Goal: Task Accomplishment & Management: Use online tool/utility

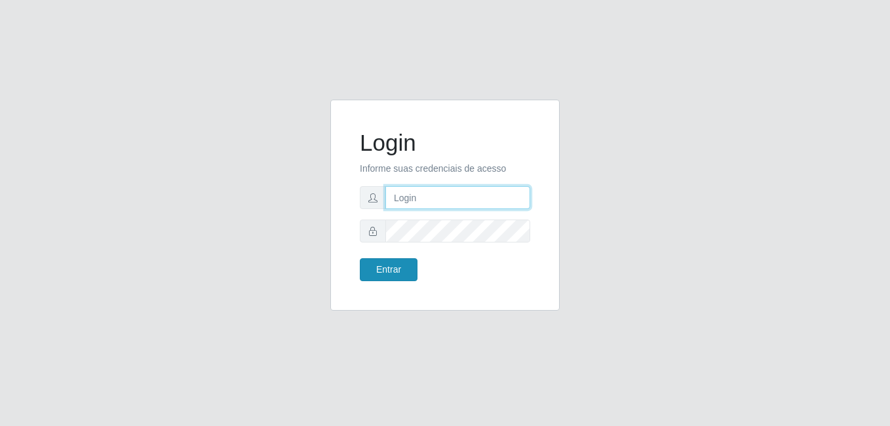
type input "[PERSON_NAME]"
click at [366, 271] on button "Entrar" at bounding box center [389, 269] width 58 height 23
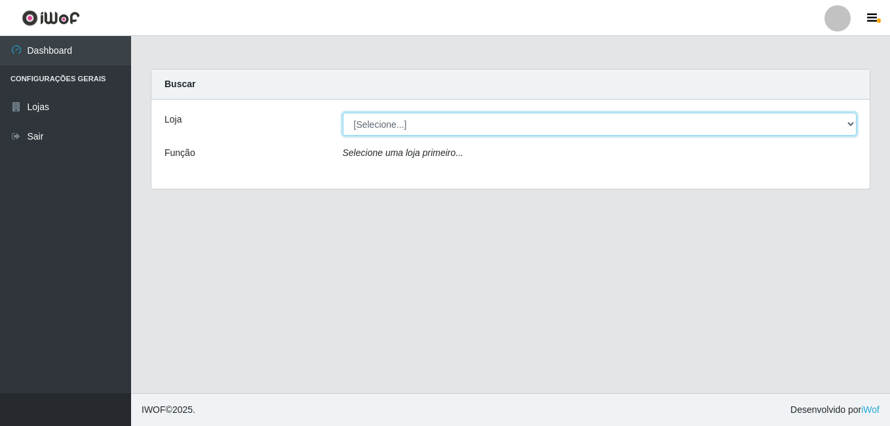
click at [469, 134] on select "[Selecione...] [PERSON_NAME]" at bounding box center [600, 124] width 515 height 23
select select "230"
click at [343, 113] on select "[Selecione...] [PERSON_NAME]" at bounding box center [600, 124] width 515 height 23
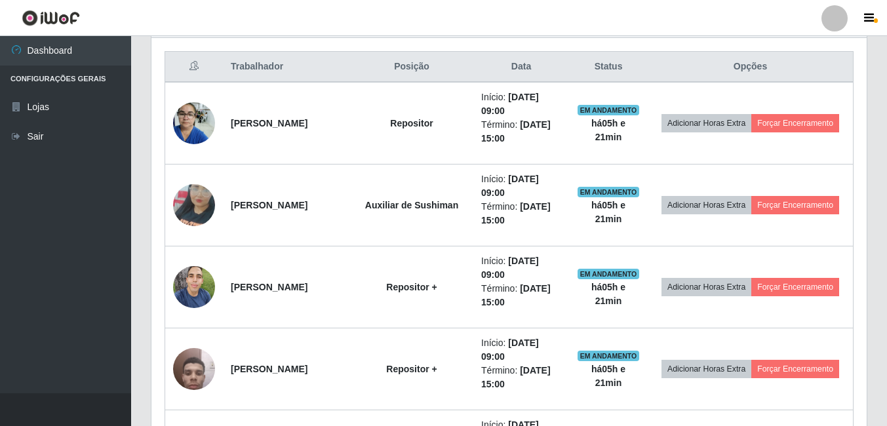
scroll to position [524, 0]
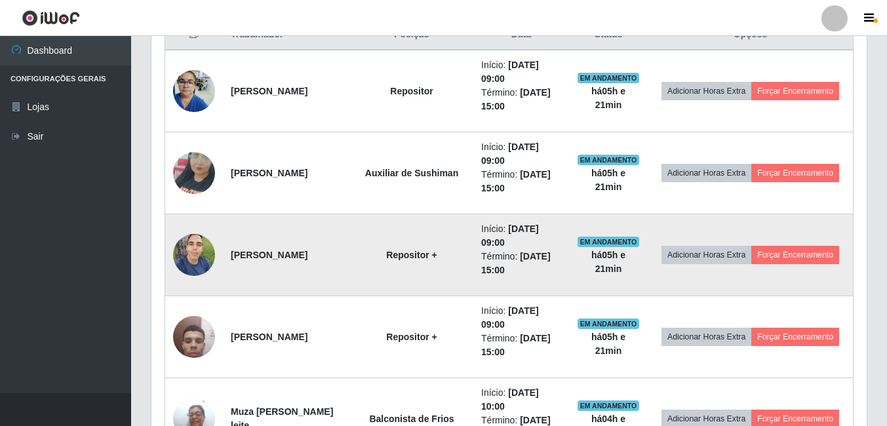
click at [215, 260] on td at bounding box center [194, 255] width 58 height 82
click at [209, 256] on img at bounding box center [194, 255] width 42 height 56
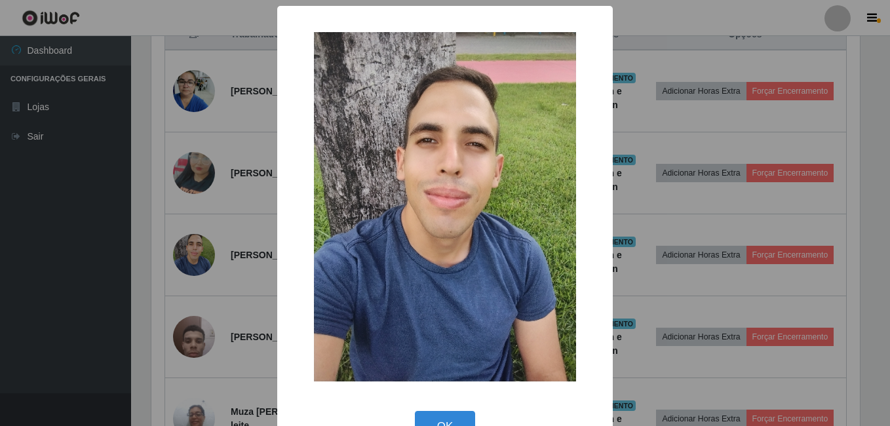
click at [138, 258] on div "× OK Cancel" at bounding box center [445, 213] width 890 height 426
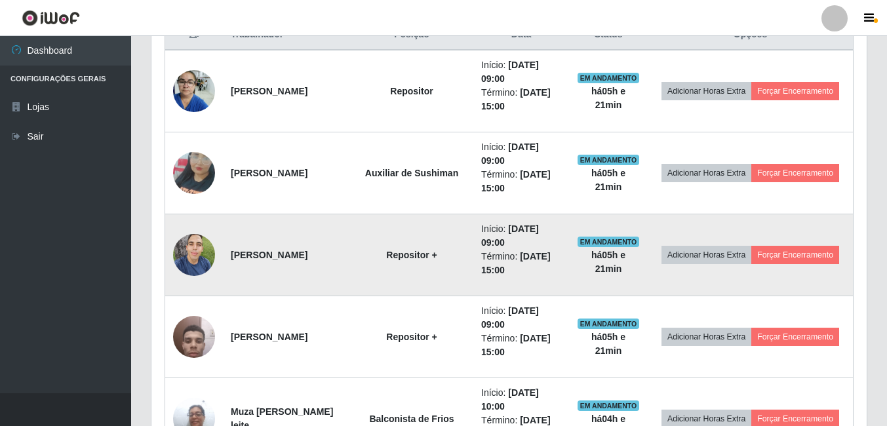
scroll to position [272, 715]
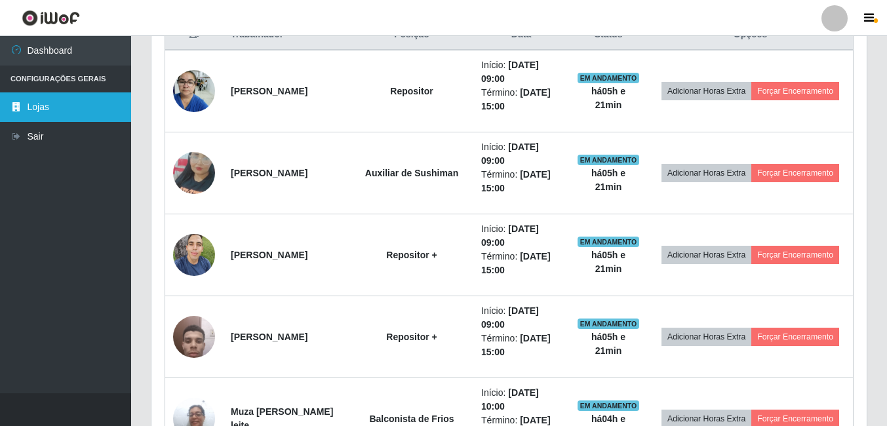
click at [35, 121] on link "Lojas" at bounding box center [65, 106] width 131 height 29
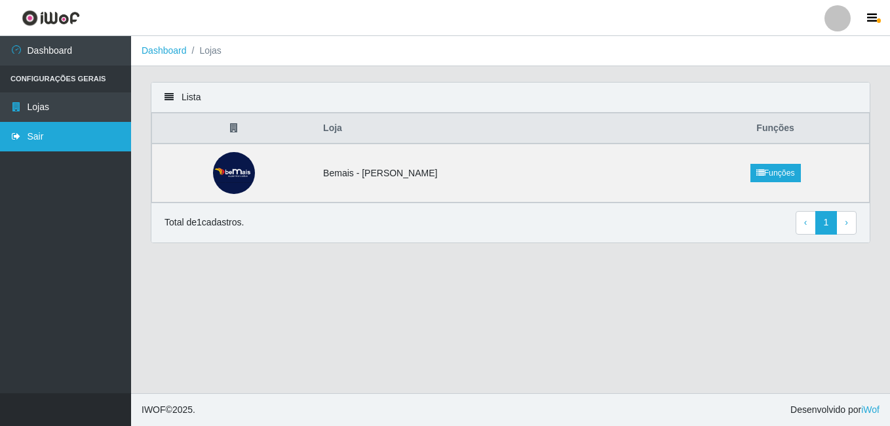
click at [40, 136] on link "Sair" at bounding box center [65, 136] width 131 height 29
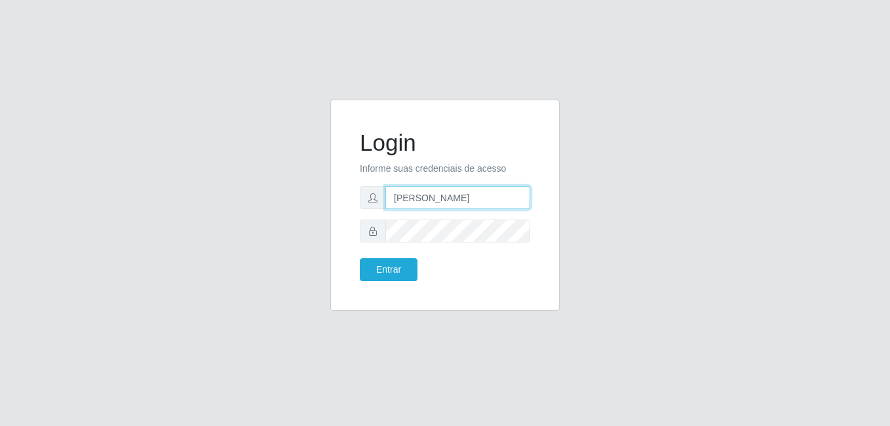
click at [449, 203] on input "[PERSON_NAME]" at bounding box center [457, 197] width 145 height 23
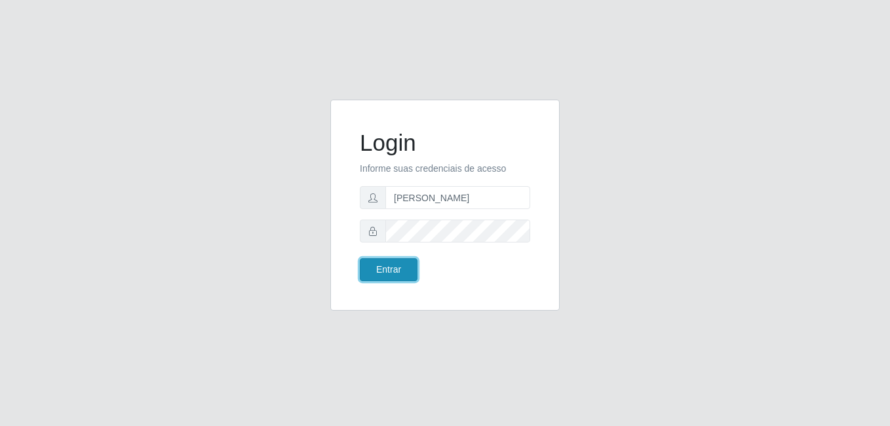
click at [385, 277] on button "Entrar" at bounding box center [389, 269] width 58 height 23
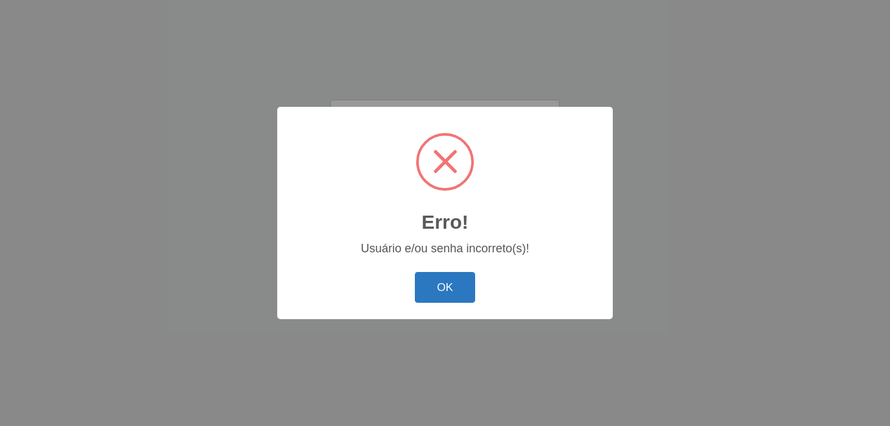
click at [465, 287] on button "OK" at bounding box center [445, 287] width 61 height 31
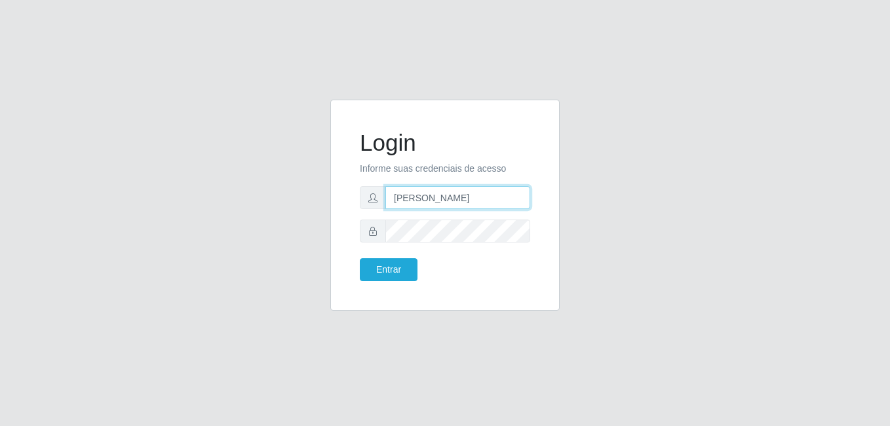
click at [437, 194] on input "[PERSON_NAME]" at bounding box center [457, 197] width 145 height 23
type input "[PERSON_NAME]"
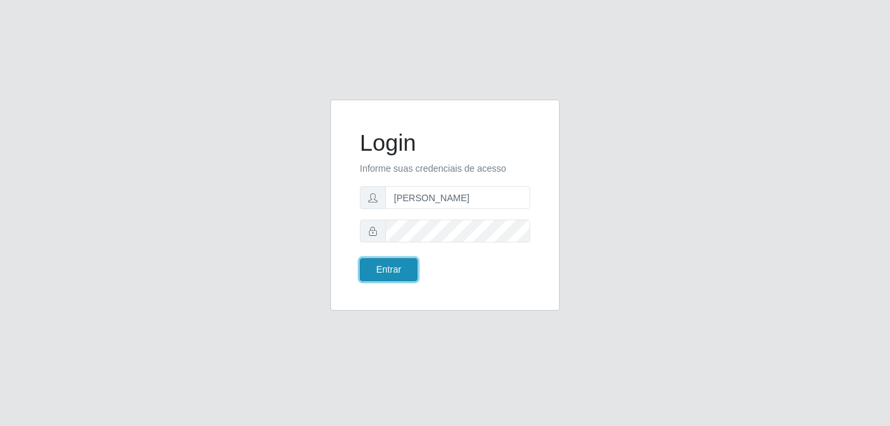
click at [399, 279] on button "Entrar" at bounding box center [389, 269] width 58 height 23
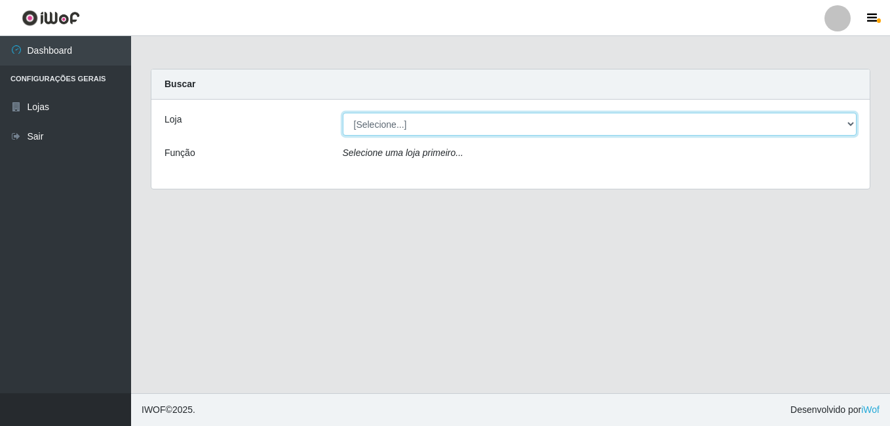
drag, startPoint x: 506, startPoint y: 125, endPoint x: 503, endPoint y: 138, distance: 12.7
click at [506, 125] on select "[Selecione...] [PERSON_NAME]" at bounding box center [600, 124] width 515 height 23
select select "230"
click at [343, 113] on select "[Selecione...] [PERSON_NAME]" at bounding box center [600, 124] width 515 height 23
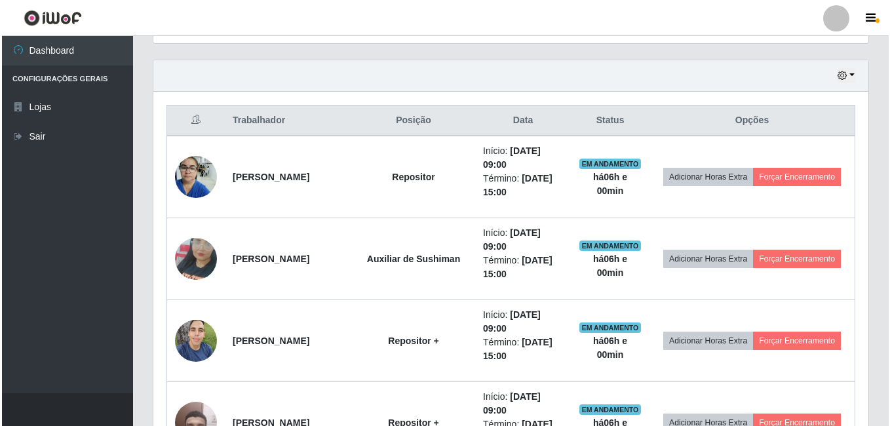
scroll to position [504, 0]
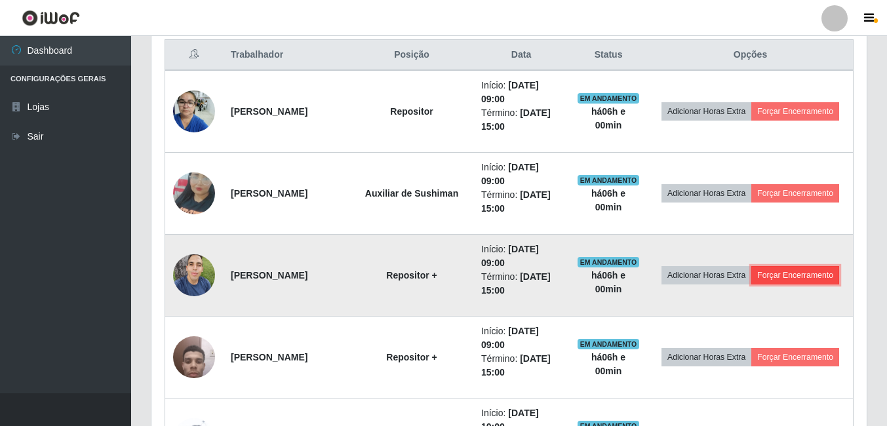
click at [751, 283] on button "Forçar Encerramento" at bounding box center [795, 275] width 88 height 18
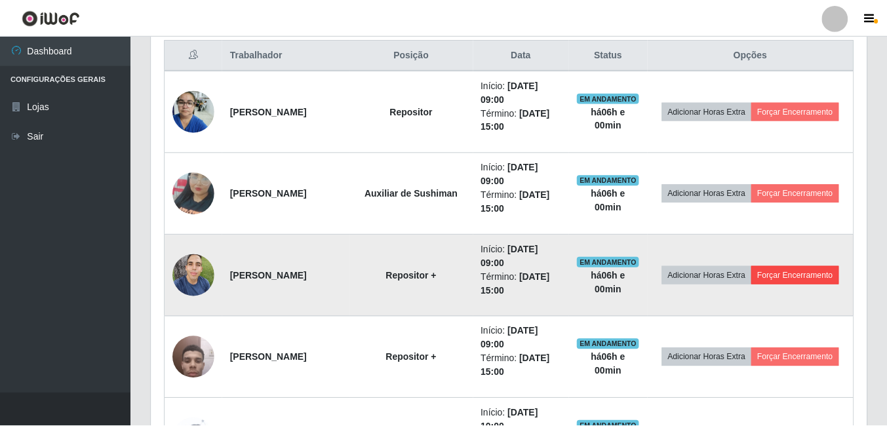
scroll to position [272, 709]
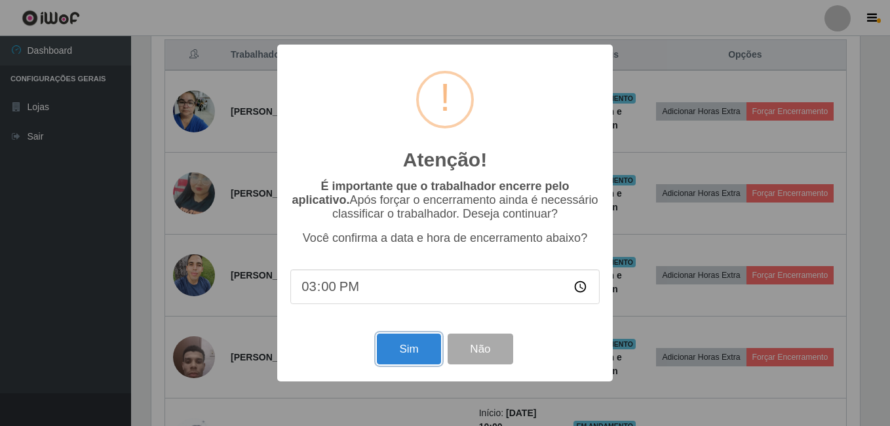
click at [410, 350] on button "Sim" at bounding box center [409, 349] width 64 height 31
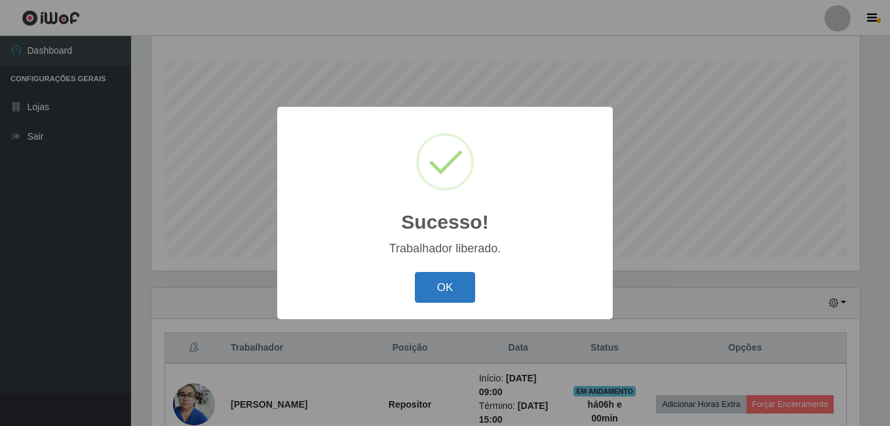
click at [456, 294] on button "OK" at bounding box center [445, 287] width 61 height 31
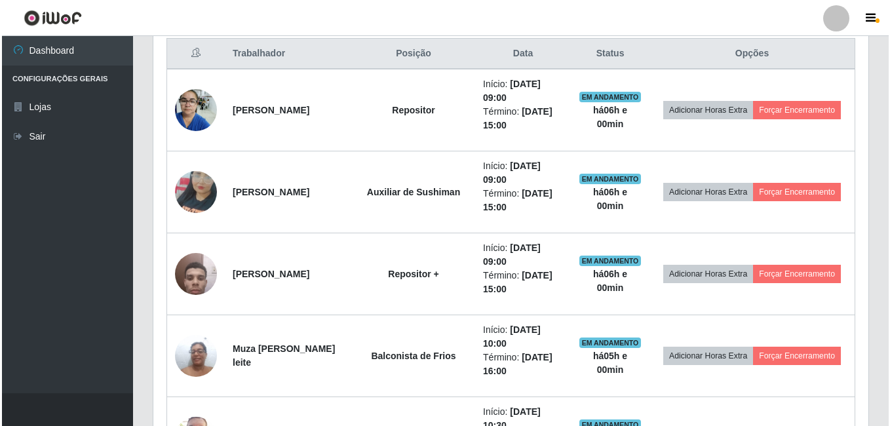
scroll to position [473, 0]
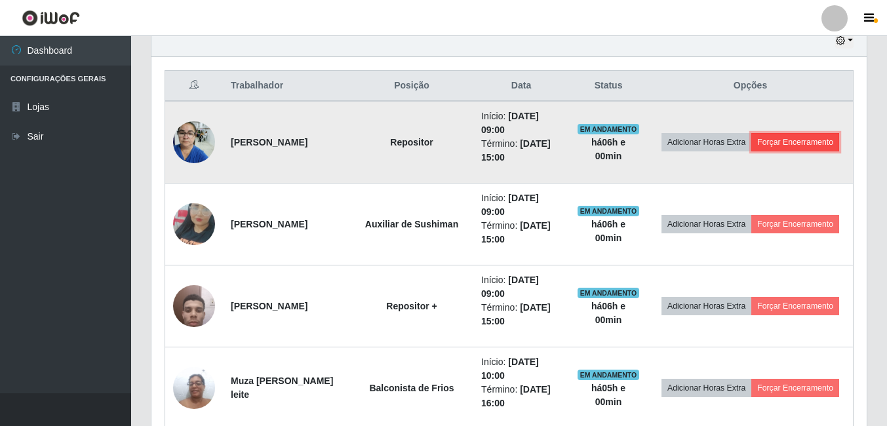
click at [751, 149] on button "Forçar Encerramento" at bounding box center [795, 142] width 88 height 18
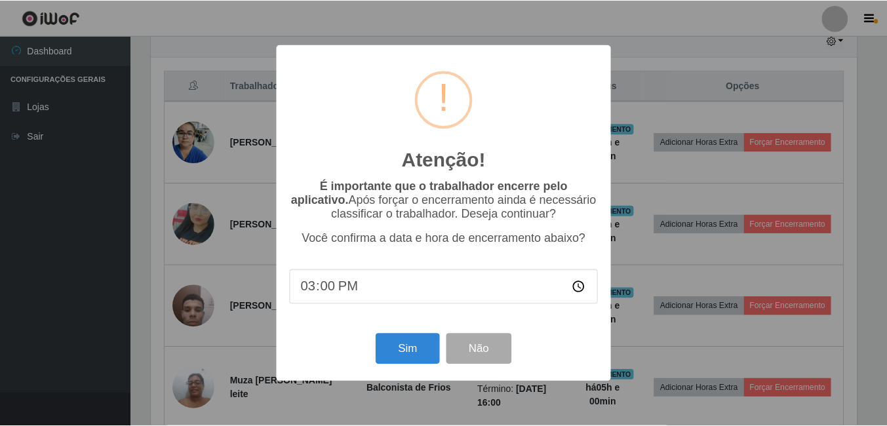
scroll to position [272, 709]
click at [424, 355] on button "Sim" at bounding box center [409, 349] width 64 height 31
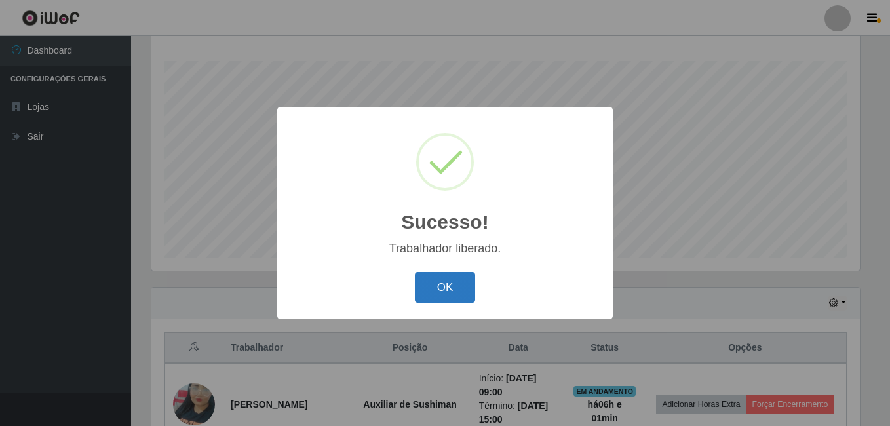
click at [437, 286] on button "OK" at bounding box center [445, 287] width 61 height 31
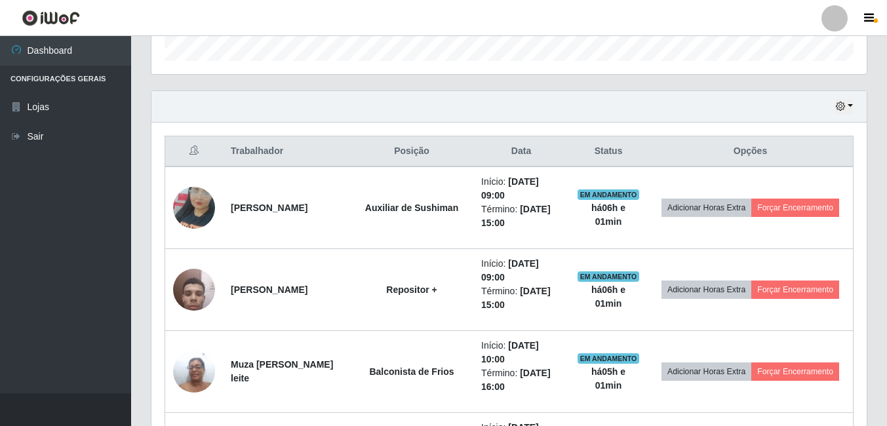
scroll to position [473, 0]
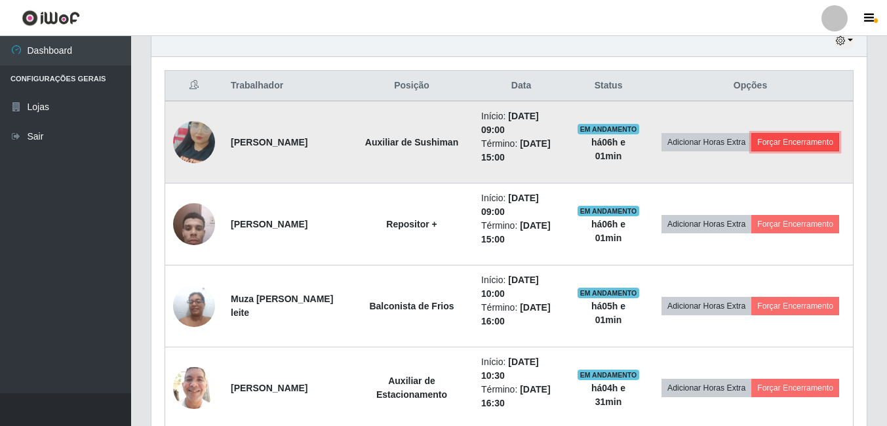
click at [751, 151] on button "Forçar Encerramento" at bounding box center [795, 142] width 88 height 18
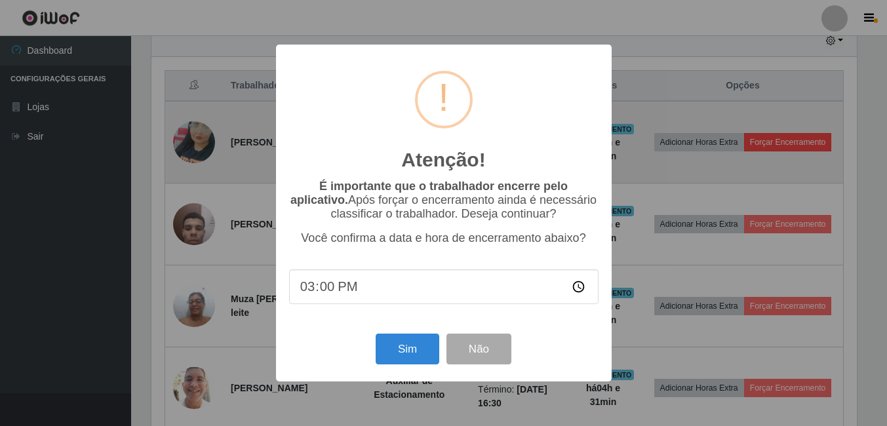
scroll to position [272, 709]
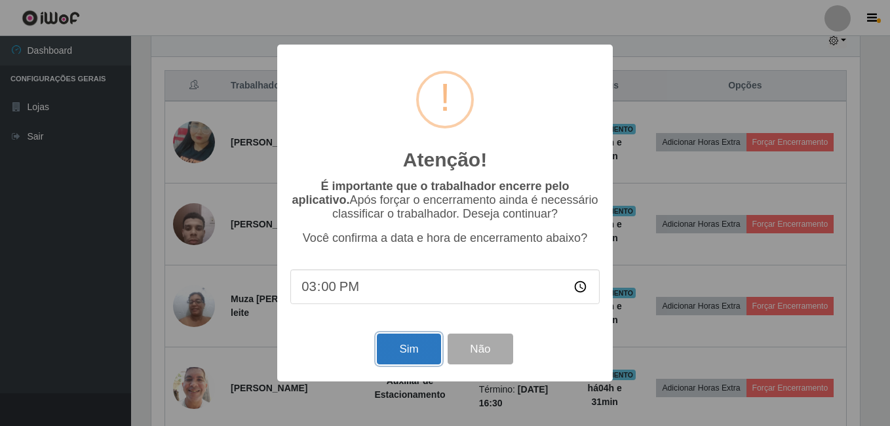
click at [405, 354] on button "Sim" at bounding box center [409, 349] width 64 height 31
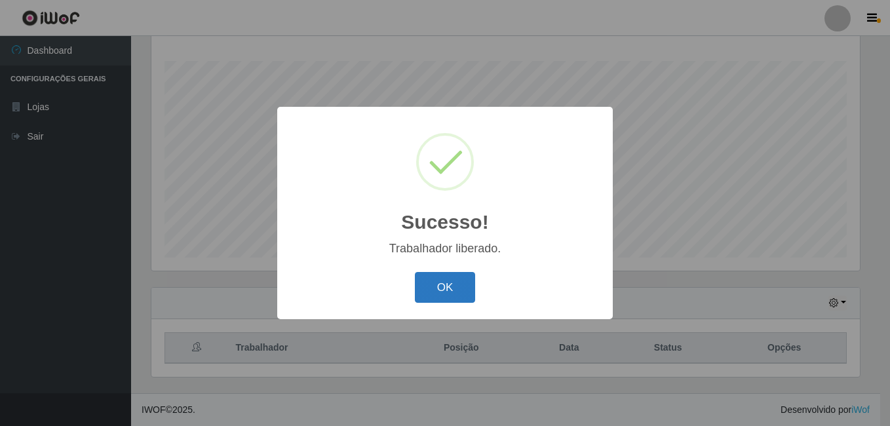
click at [436, 287] on button "OK" at bounding box center [445, 287] width 61 height 31
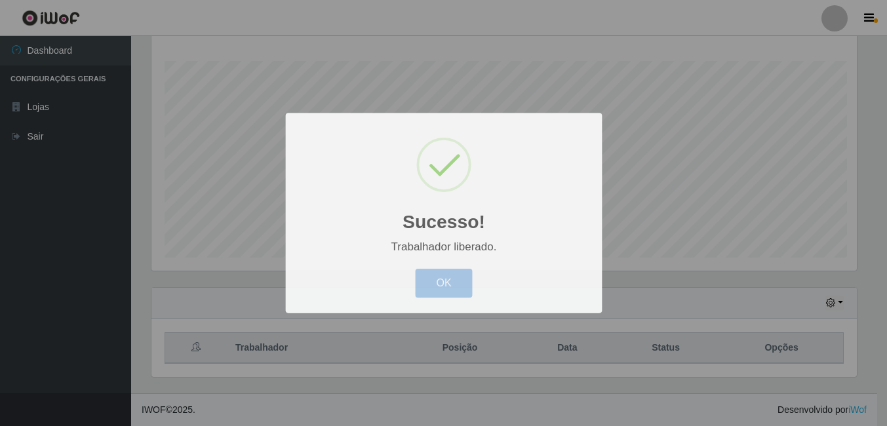
scroll to position [0, 0]
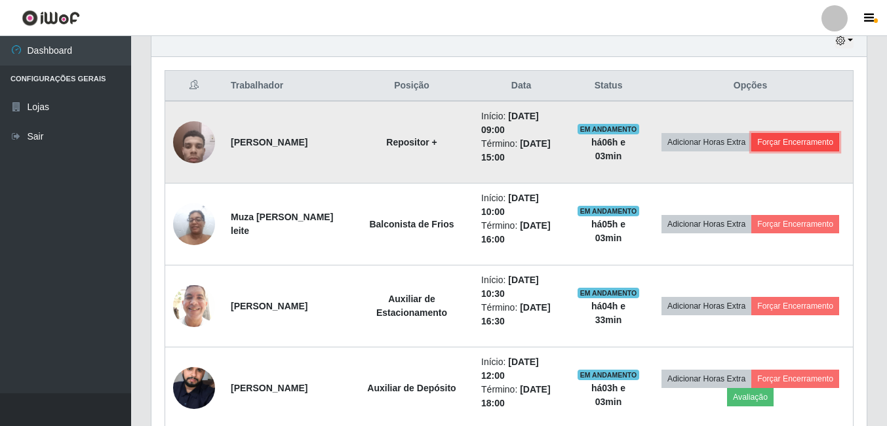
click at [751, 151] on button "Forçar Encerramento" at bounding box center [795, 142] width 88 height 18
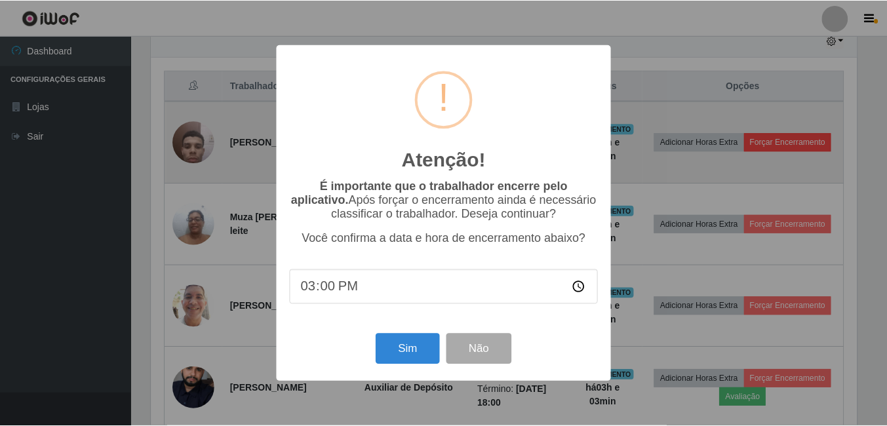
scroll to position [272, 709]
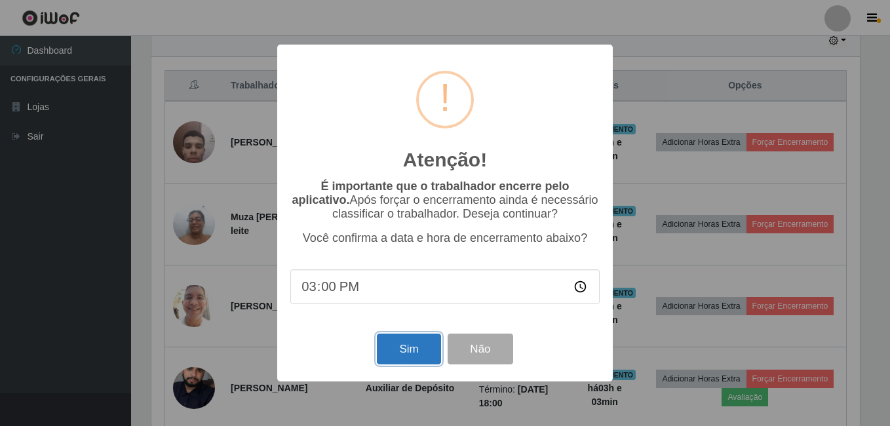
click at [401, 354] on button "Sim" at bounding box center [409, 349] width 64 height 31
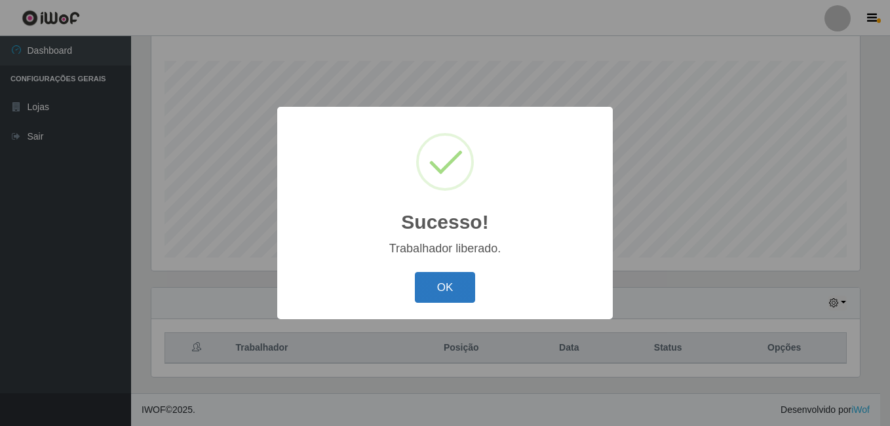
click at [445, 289] on button "OK" at bounding box center [445, 287] width 61 height 31
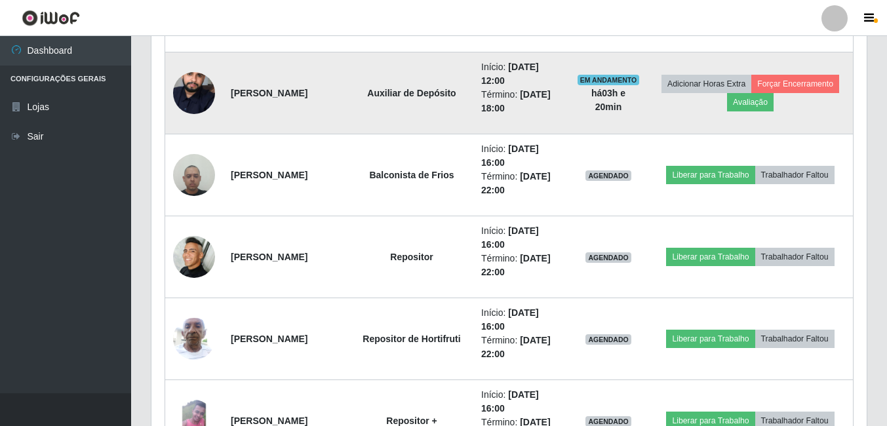
scroll to position [621, 0]
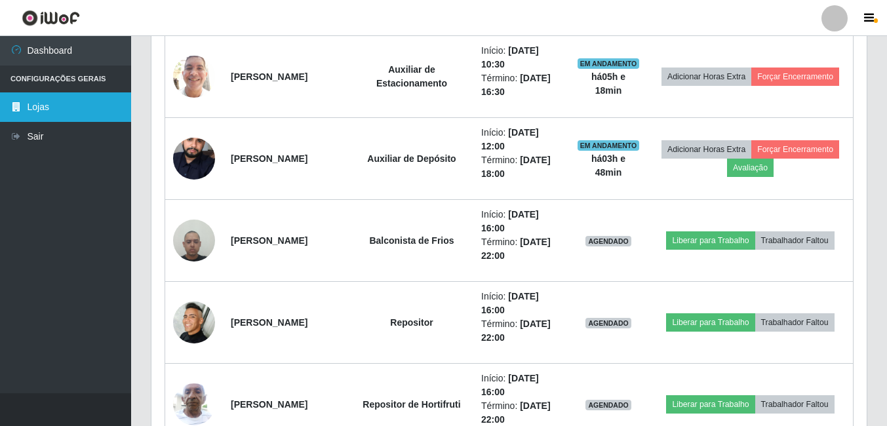
click at [49, 106] on link "Lojas" at bounding box center [65, 106] width 131 height 29
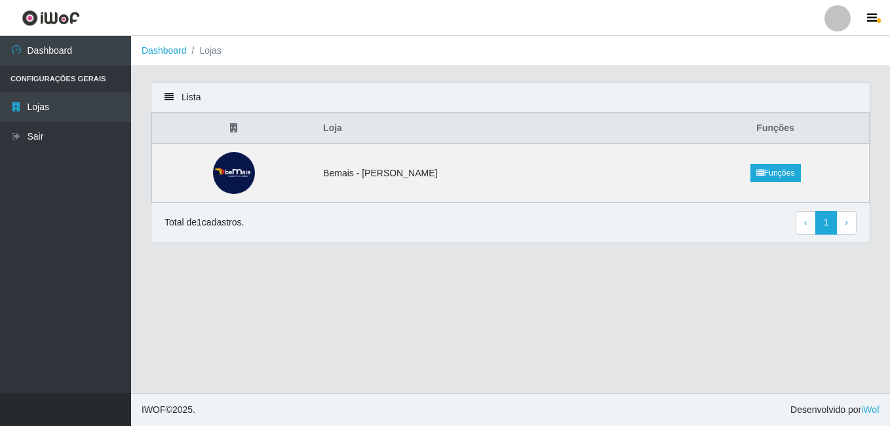
click at [70, 77] on li "Configurações Gerais" at bounding box center [65, 79] width 131 height 27
click at [86, 82] on li "Configurações Gerais" at bounding box center [65, 79] width 131 height 27
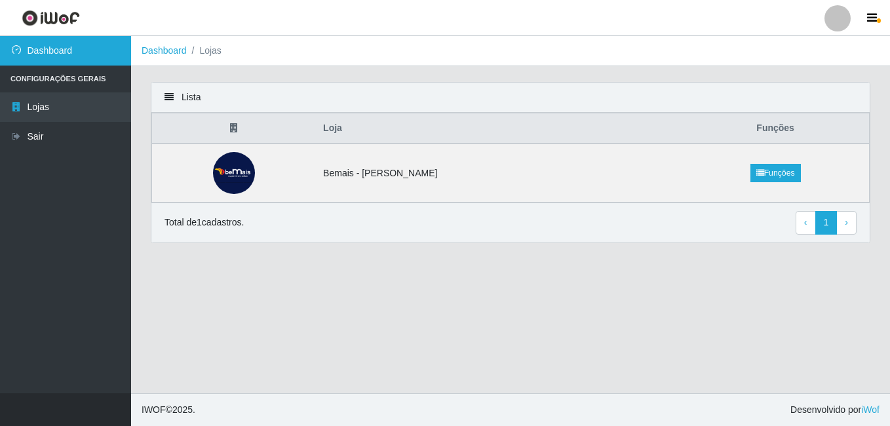
click at [57, 49] on link "Dashboard" at bounding box center [65, 50] width 131 height 29
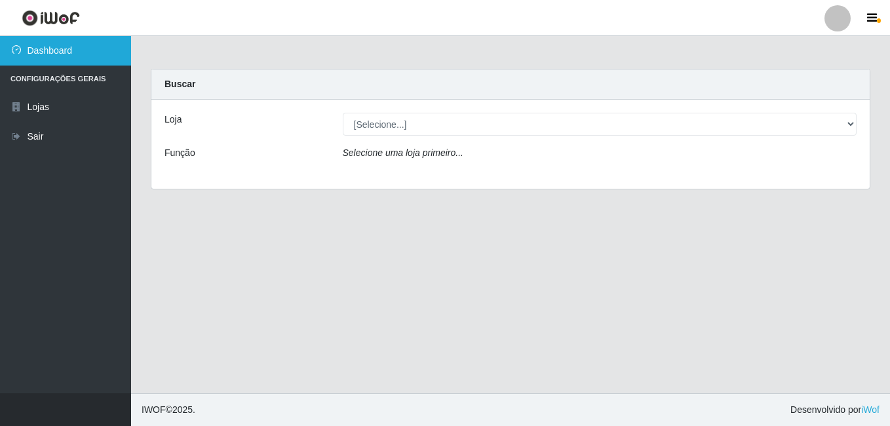
click at [89, 55] on link "Dashboard" at bounding box center [65, 50] width 131 height 29
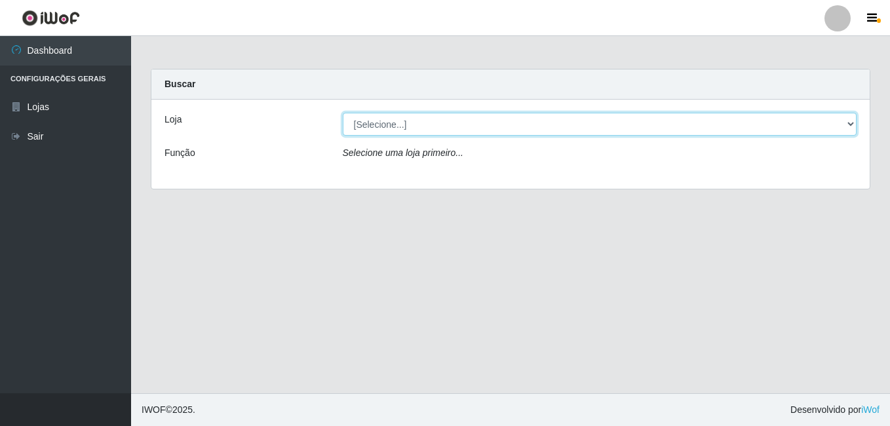
click at [445, 130] on select "[Selecione...] [PERSON_NAME]" at bounding box center [600, 124] width 515 height 23
select select "230"
click at [343, 113] on select "[Selecione...] [PERSON_NAME]" at bounding box center [600, 124] width 515 height 23
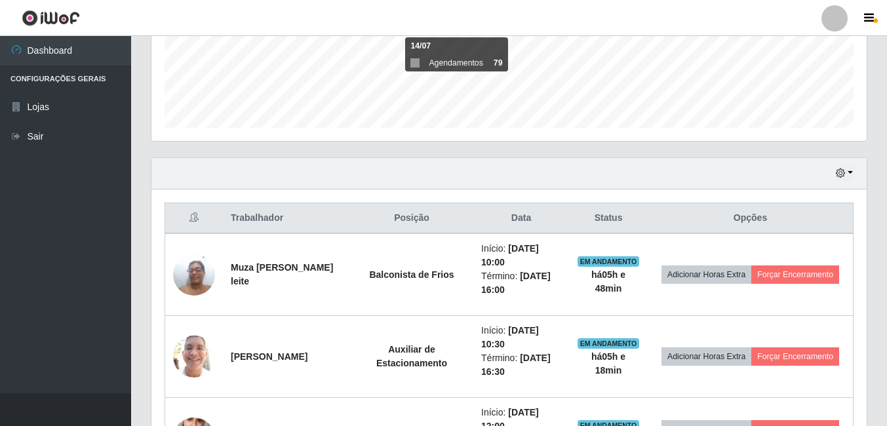
scroll to position [459, 0]
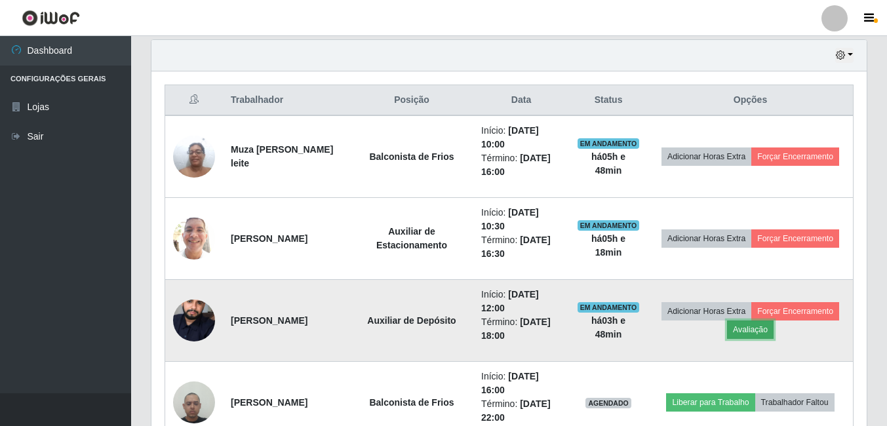
click at [773, 334] on button "Avaliação" at bounding box center [750, 330] width 47 height 18
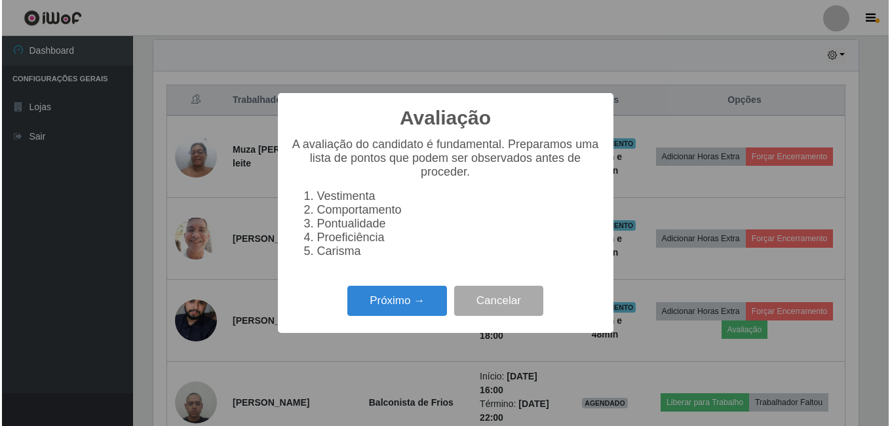
scroll to position [272, 709]
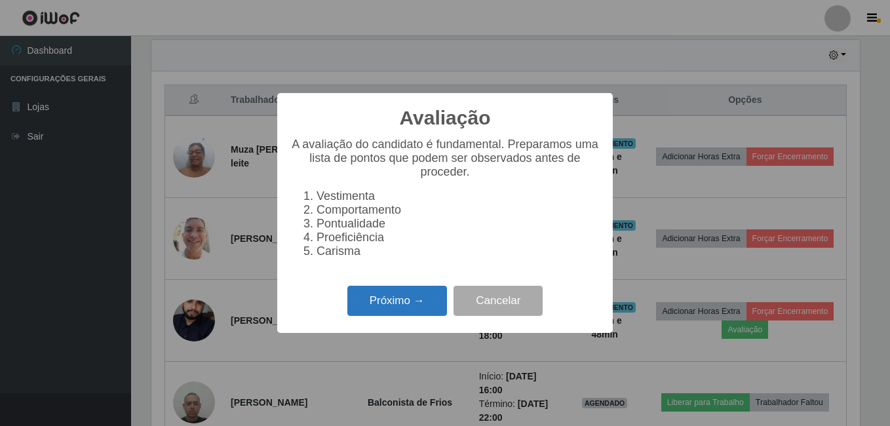
click at [396, 309] on button "Próximo →" at bounding box center [397, 301] width 100 height 31
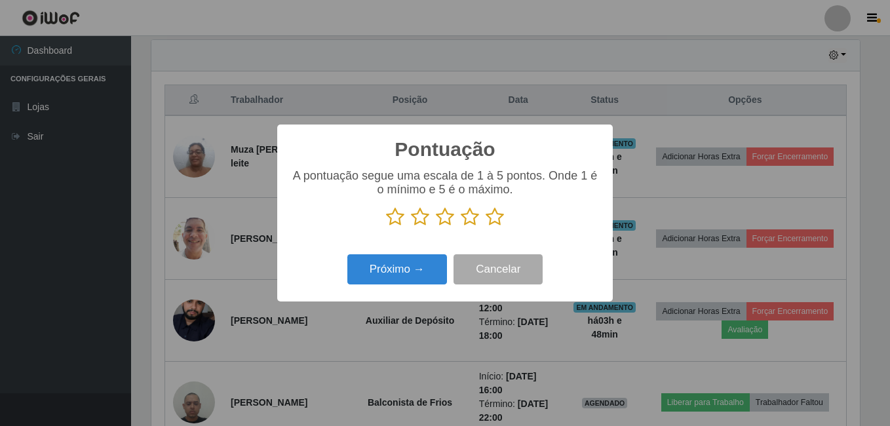
click at [495, 224] on icon at bounding box center [495, 217] width 18 height 20
click at [486, 227] on input "radio" at bounding box center [486, 227] width 0 height 0
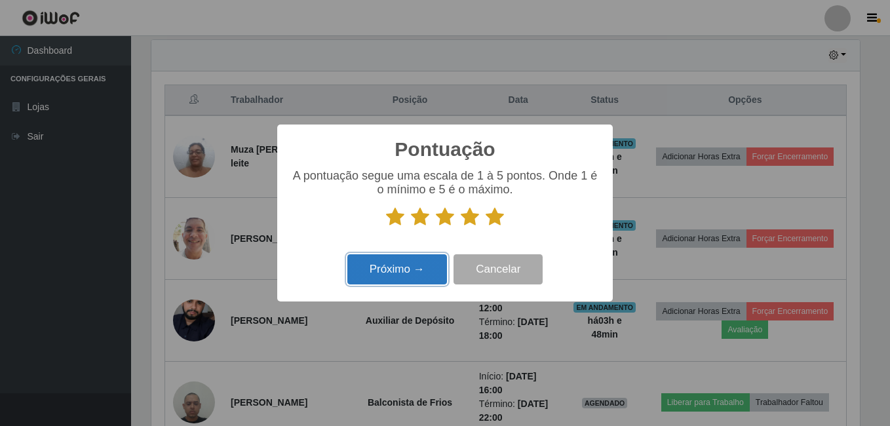
click at [426, 284] on button "Próximo →" at bounding box center [397, 269] width 100 height 31
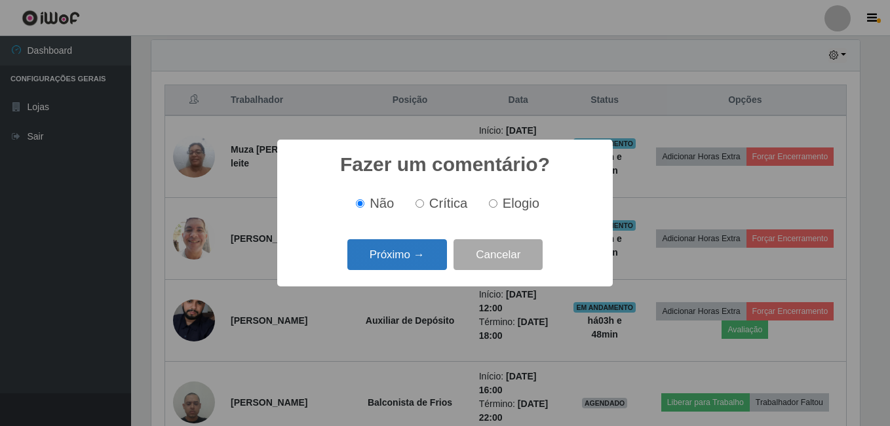
click at [408, 262] on button "Próximo →" at bounding box center [397, 254] width 100 height 31
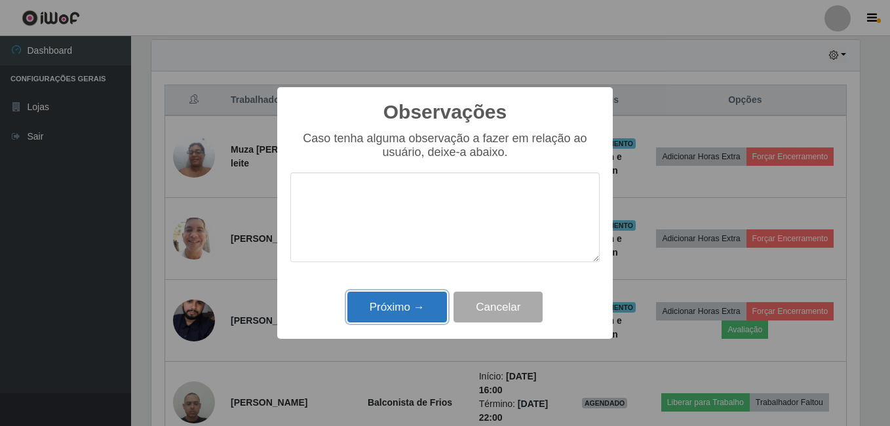
click at [418, 312] on button "Próximo →" at bounding box center [397, 307] width 100 height 31
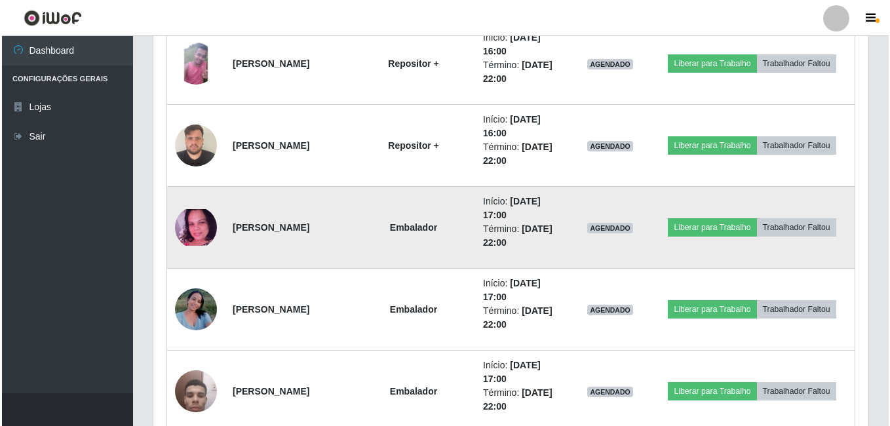
scroll to position [1114, 0]
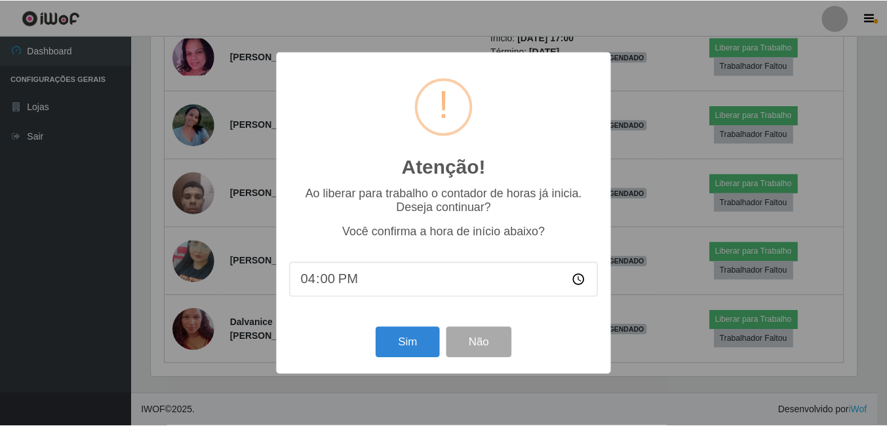
scroll to position [272, 709]
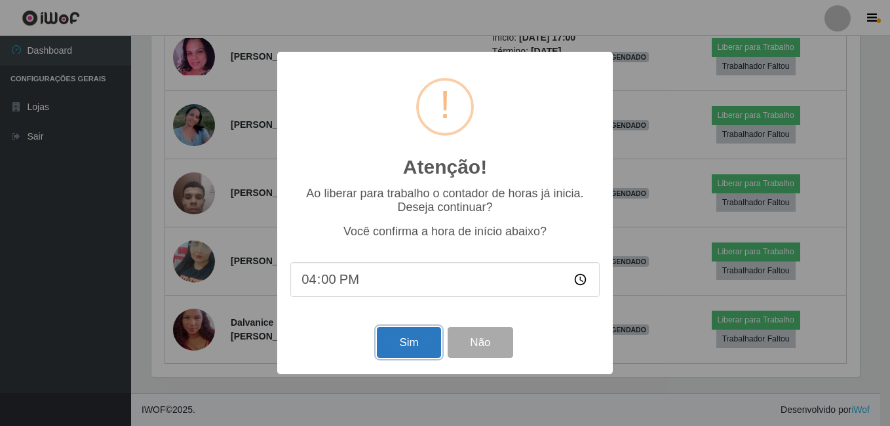
click at [416, 342] on button "Sim" at bounding box center [409, 342] width 64 height 31
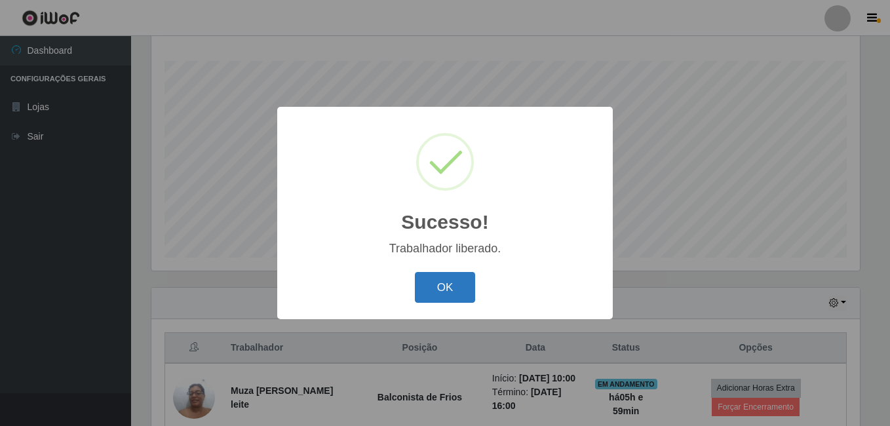
click at [430, 292] on button "OK" at bounding box center [445, 287] width 61 height 31
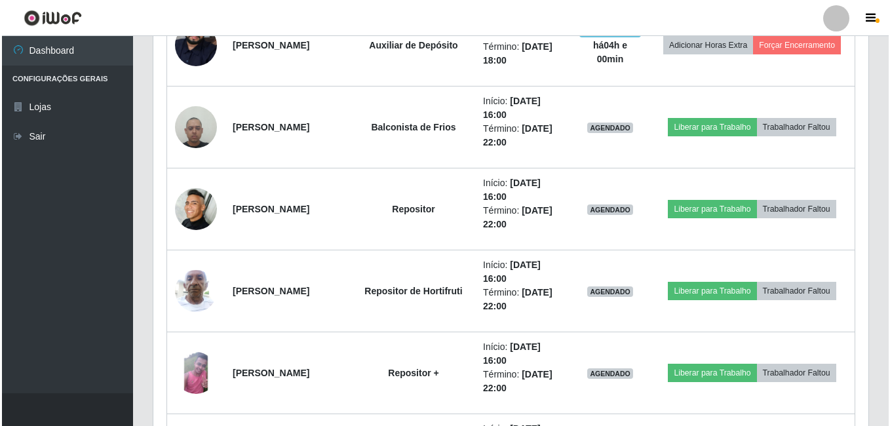
scroll to position [735, 0]
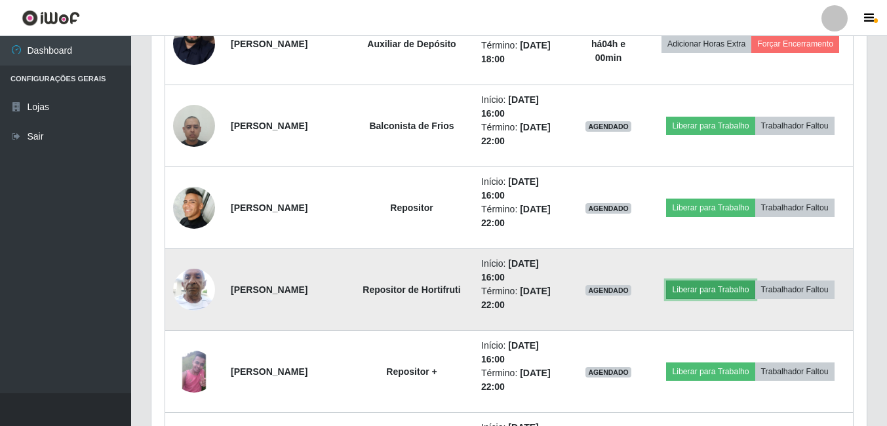
click at [684, 288] on button "Liberar para Trabalho" at bounding box center [710, 290] width 88 height 18
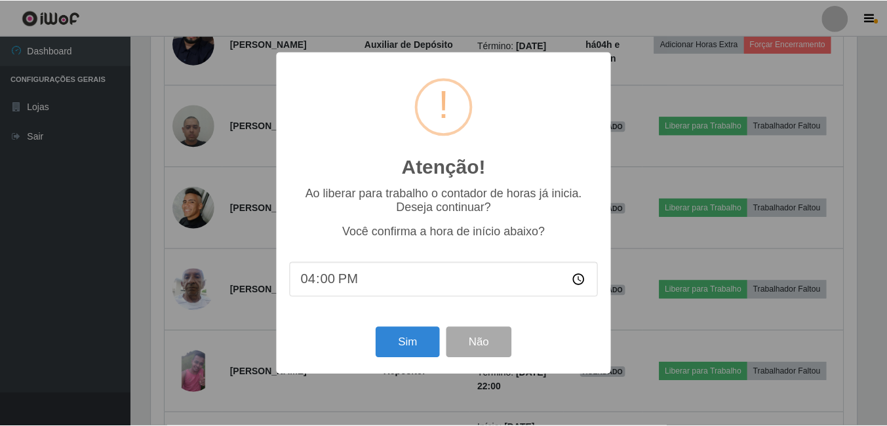
scroll to position [272, 709]
click at [407, 340] on button "Sim" at bounding box center [409, 342] width 64 height 31
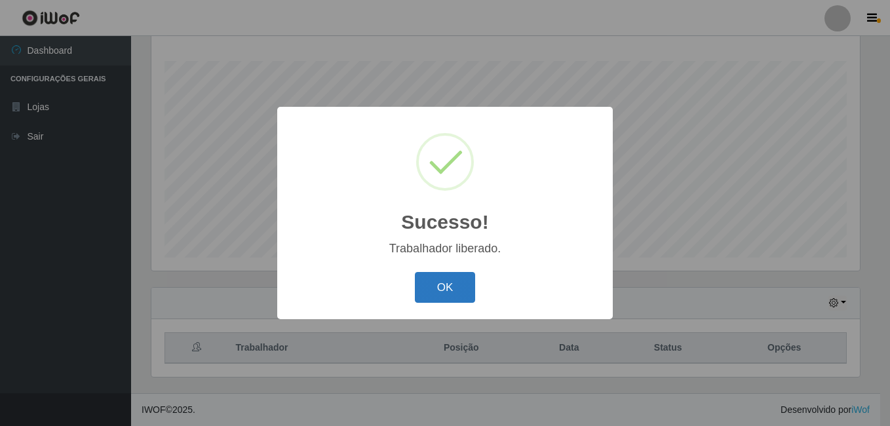
click at [461, 295] on button "OK" at bounding box center [445, 287] width 61 height 31
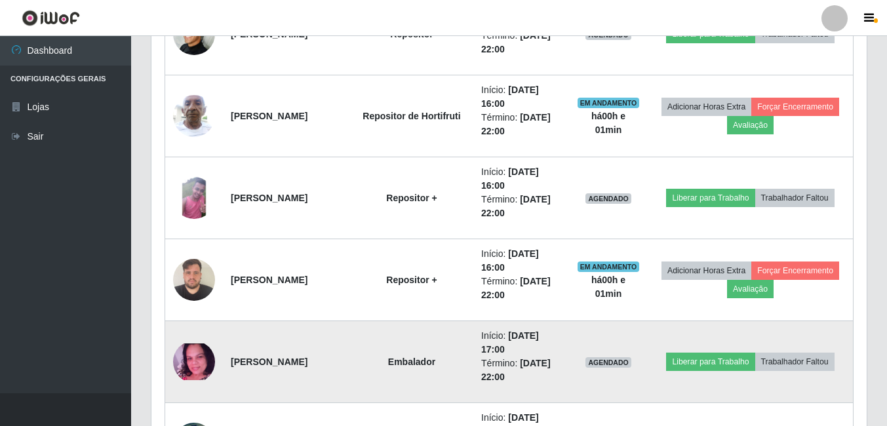
scroll to position [932, 0]
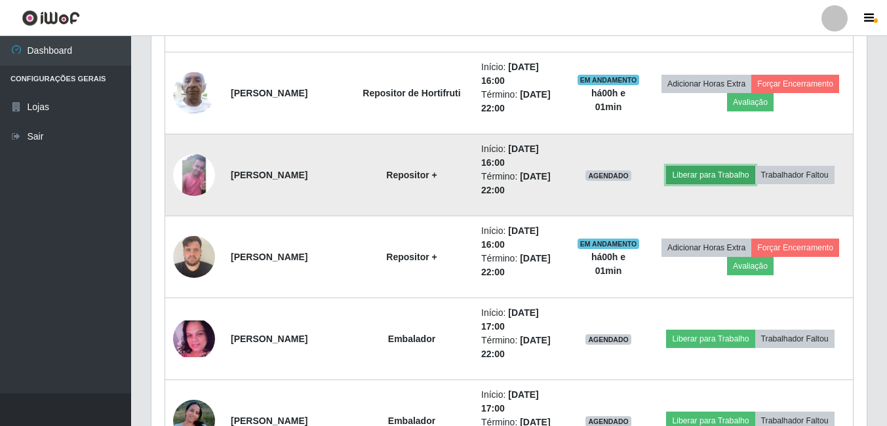
click at [699, 178] on button "Liberar para Trabalho" at bounding box center [710, 175] width 88 height 18
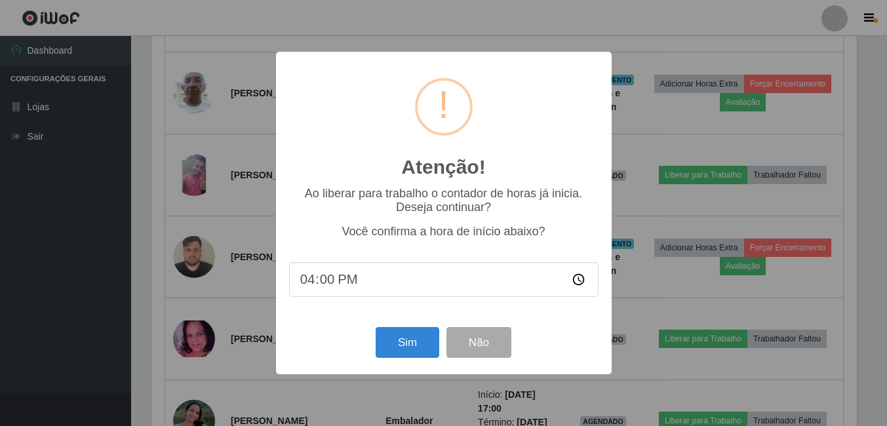
scroll to position [272, 709]
click at [402, 351] on button "Sim" at bounding box center [409, 342] width 64 height 31
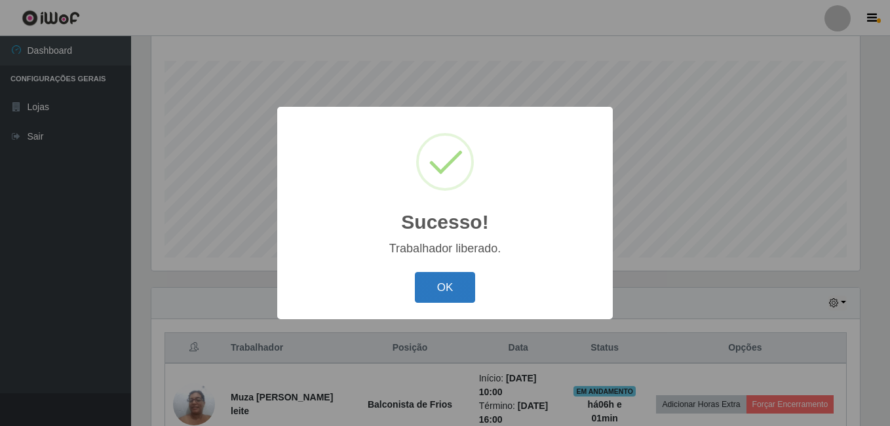
click at [437, 285] on button "OK" at bounding box center [445, 287] width 61 height 31
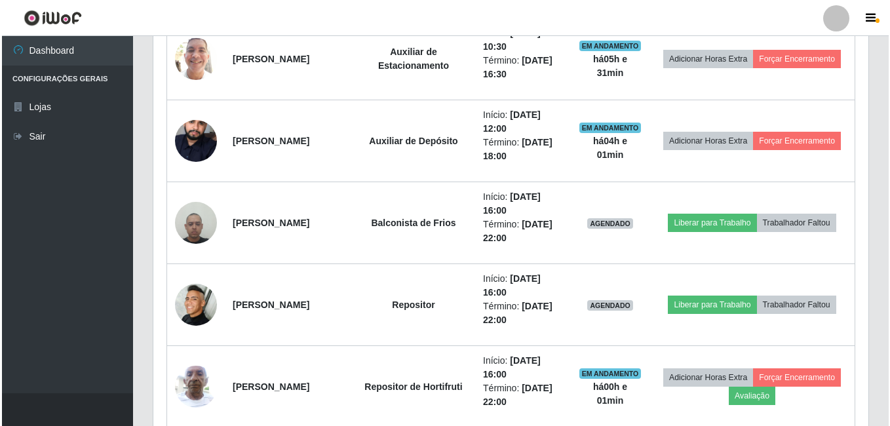
scroll to position [670, 0]
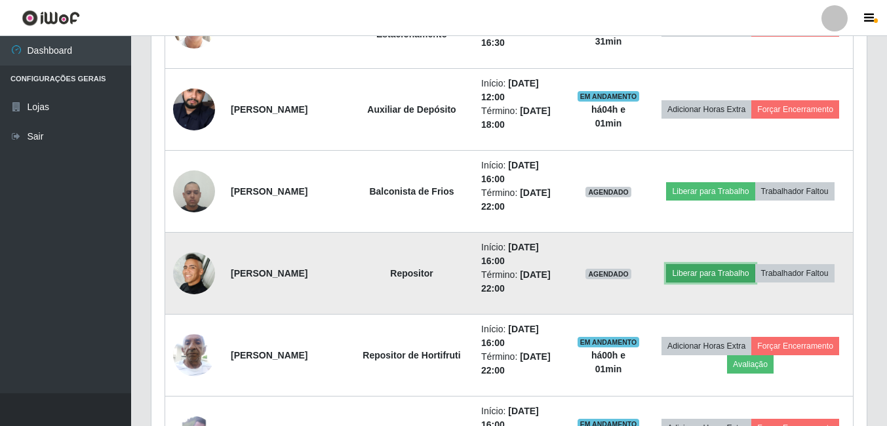
click at [697, 277] on button "Liberar para Trabalho" at bounding box center [710, 273] width 88 height 18
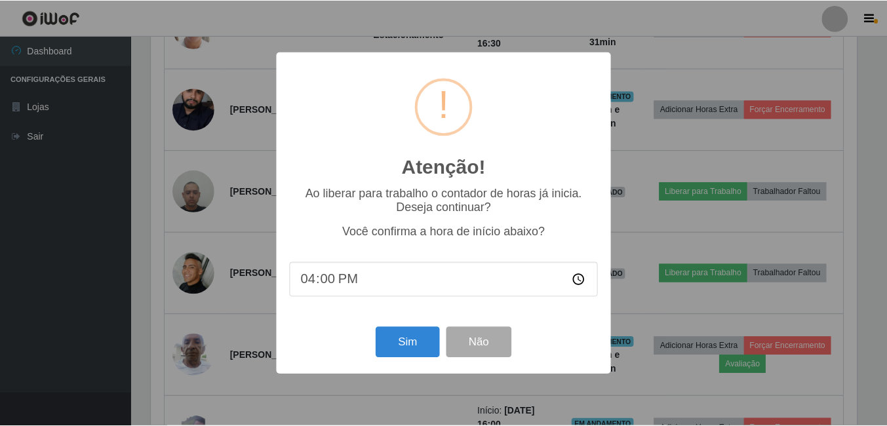
scroll to position [272, 709]
drag, startPoint x: 378, startPoint y: 345, endPoint x: 380, endPoint y: 335, distance: 10.7
click at [378, 344] on button "Sim" at bounding box center [409, 342] width 64 height 31
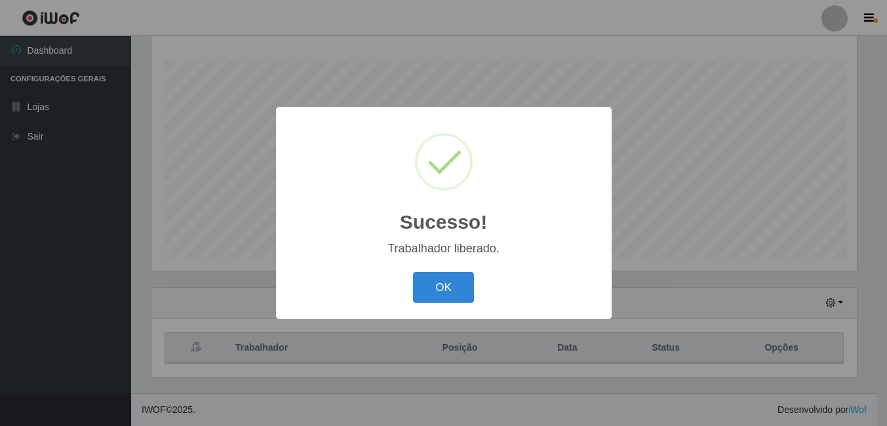
scroll to position [0, 0]
click at [454, 276] on button "OK" at bounding box center [445, 287] width 61 height 31
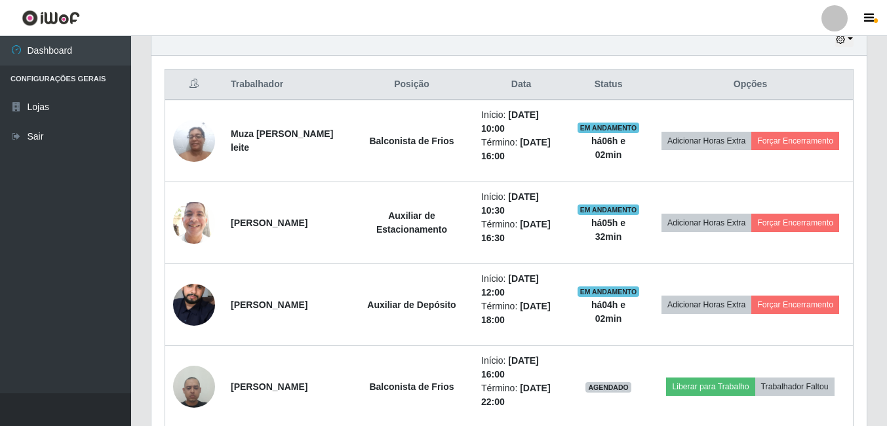
scroll to position [473, 0]
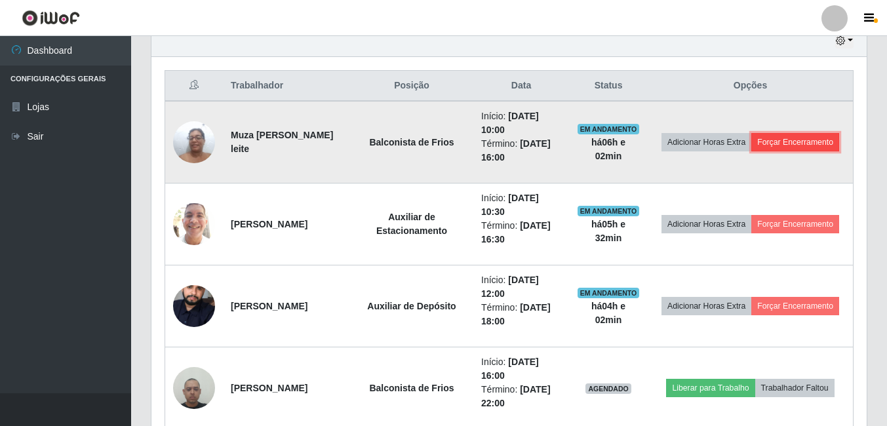
click at [751, 151] on button "Forçar Encerramento" at bounding box center [795, 142] width 88 height 18
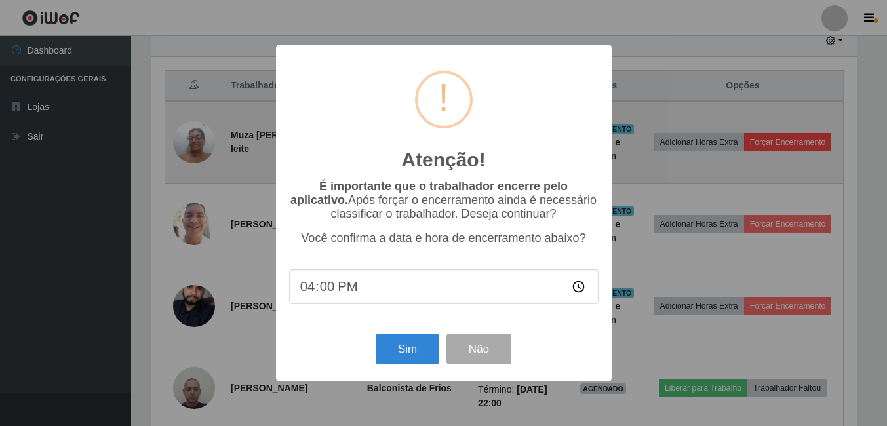
scroll to position [272, 709]
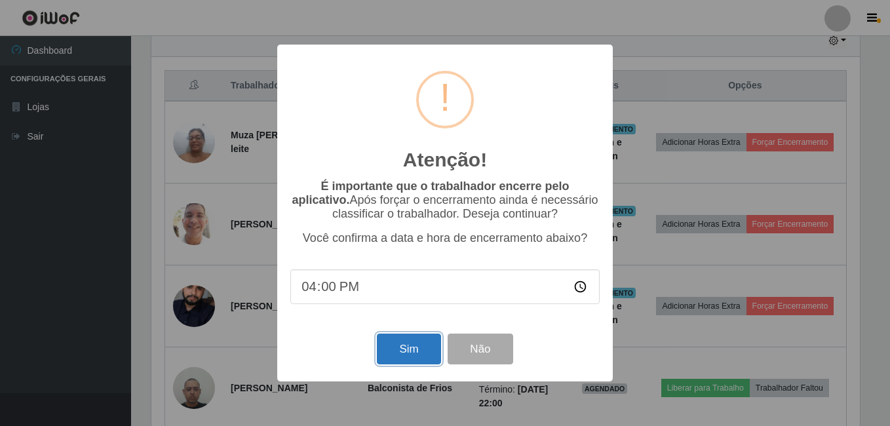
click at [401, 349] on button "Sim" at bounding box center [409, 349] width 64 height 31
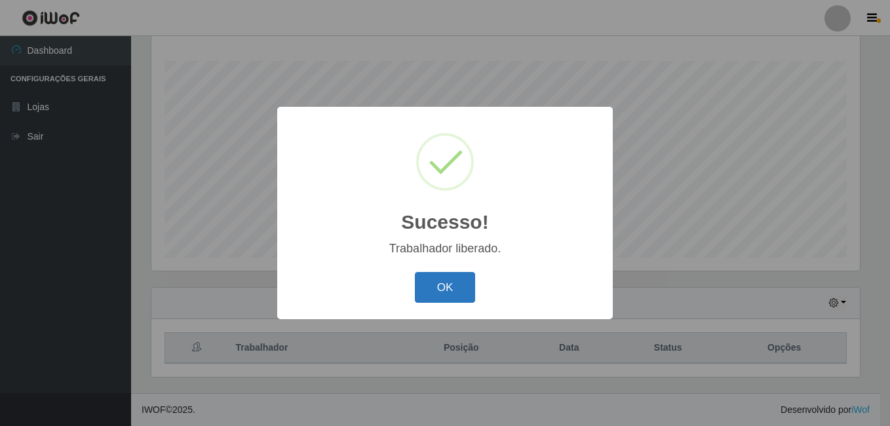
click at [429, 292] on button "OK" at bounding box center [445, 287] width 61 height 31
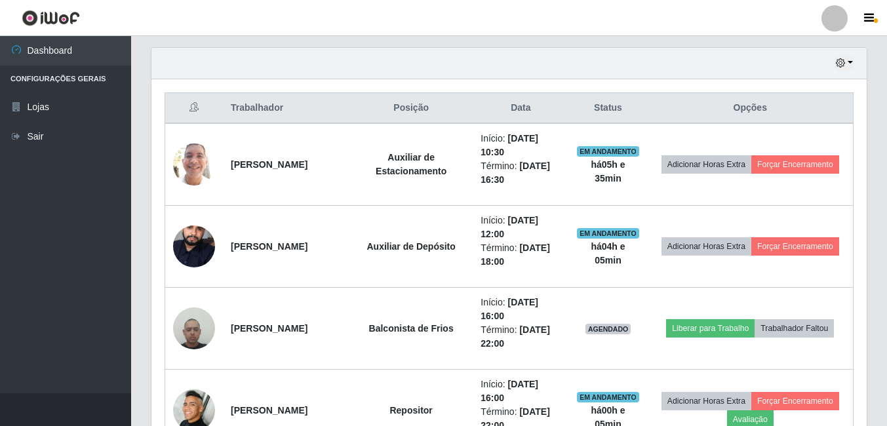
scroll to position [473, 0]
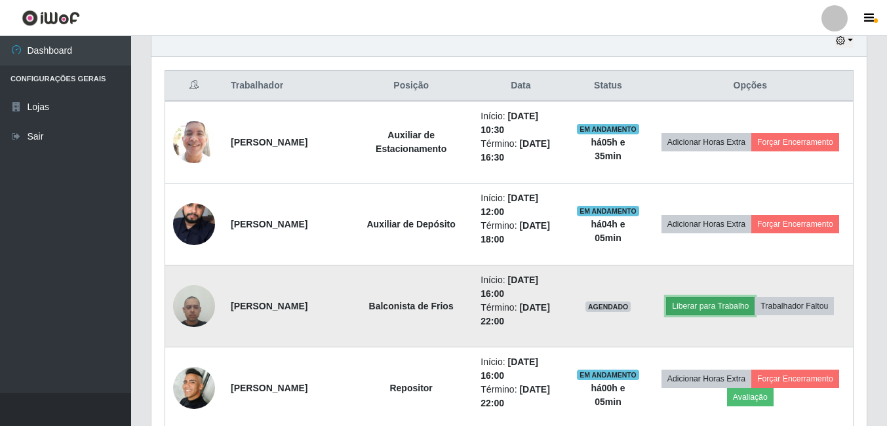
click at [693, 307] on button "Liberar para Trabalho" at bounding box center [710, 306] width 88 height 18
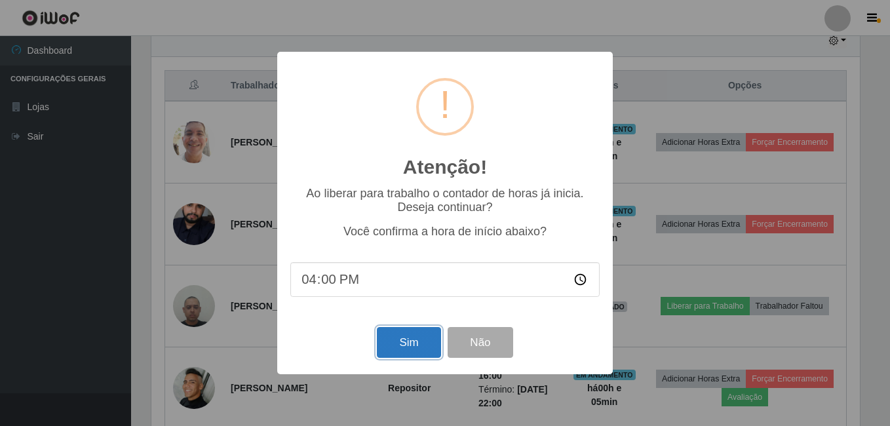
click at [422, 353] on button "Sim" at bounding box center [409, 342] width 64 height 31
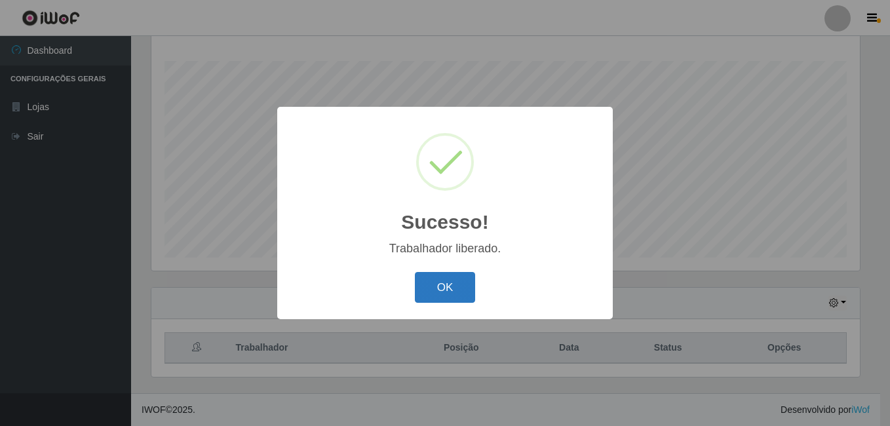
click at [462, 285] on button "OK" at bounding box center [445, 287] width 61 height 31
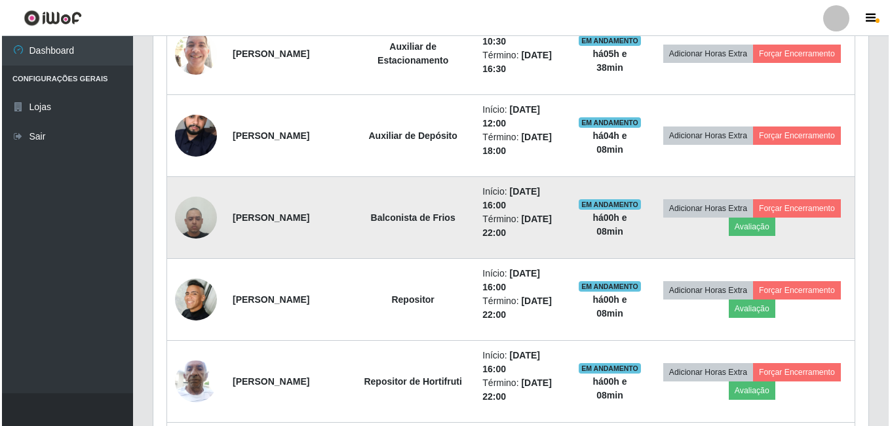
scroll to position [539, 0]
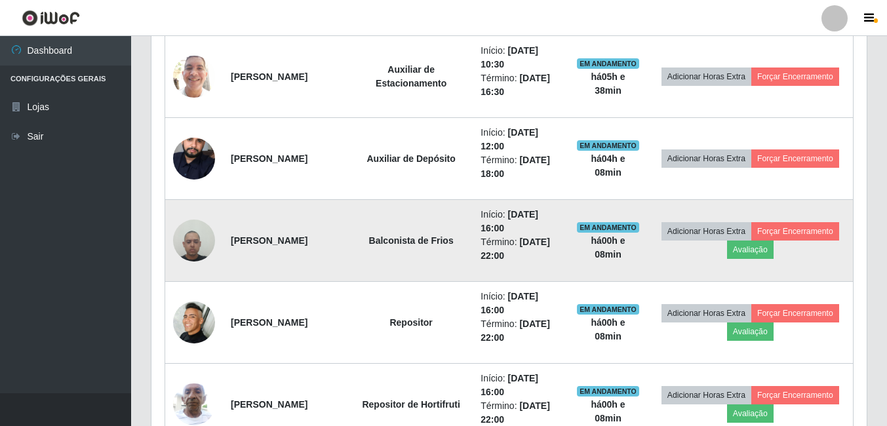
click at [201, 246] on img at bounding box center [194, 240] width 42 height 56
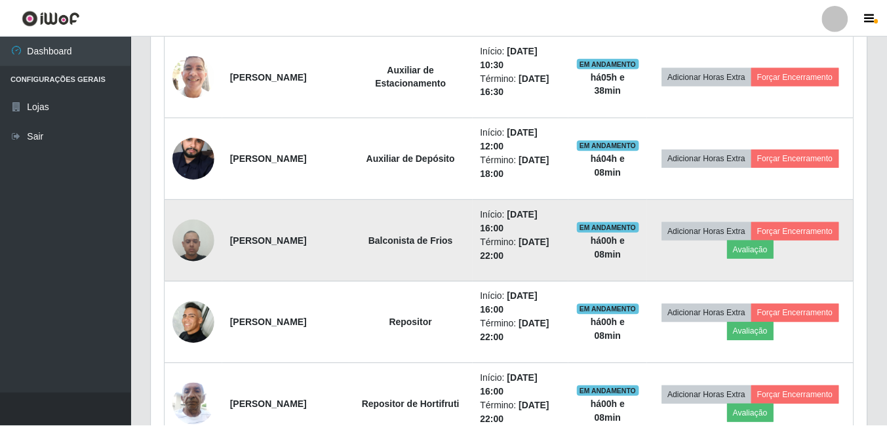
scroll to position [272, 709]
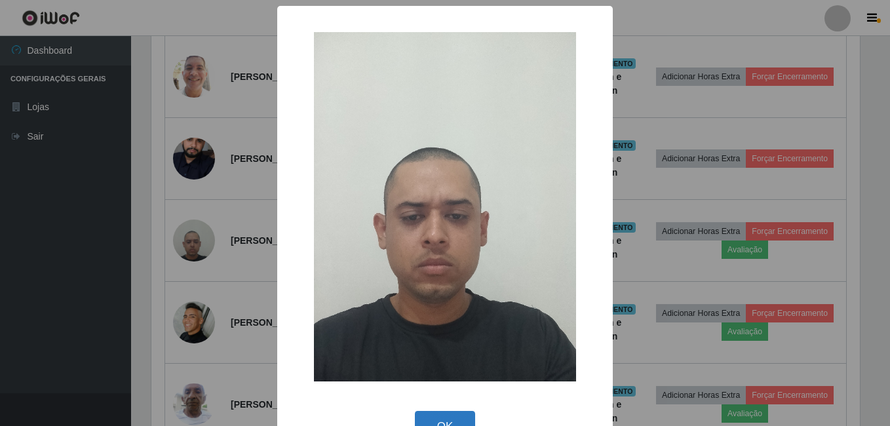
click at [423, 422] on button "OK" at bounding box center [445, 426] width 61 height 31
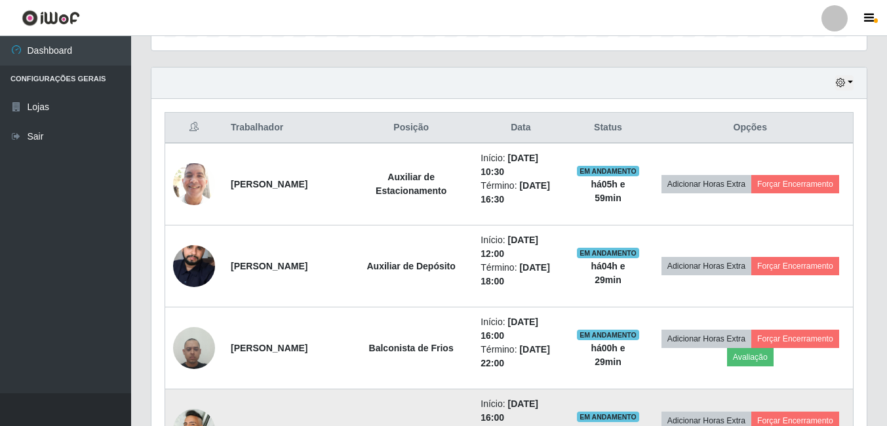
scroll to position [408, 0]
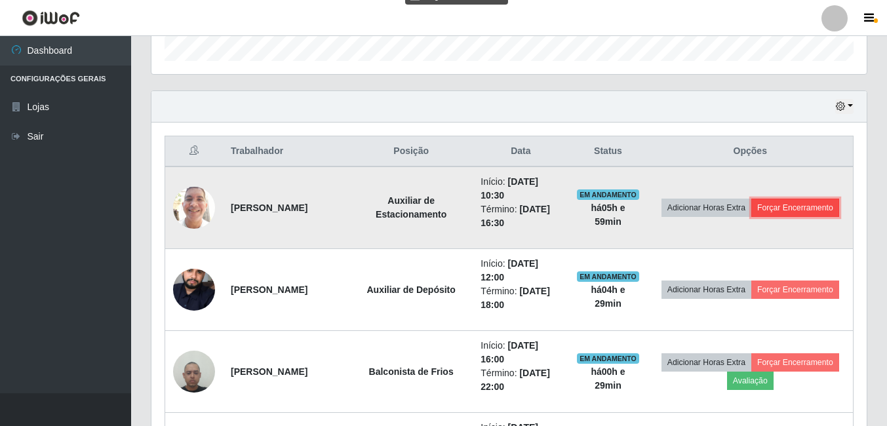
click at [751, 217] on button "Forçar Encerramento" at bounding box center [795, 208] width 88 height 18
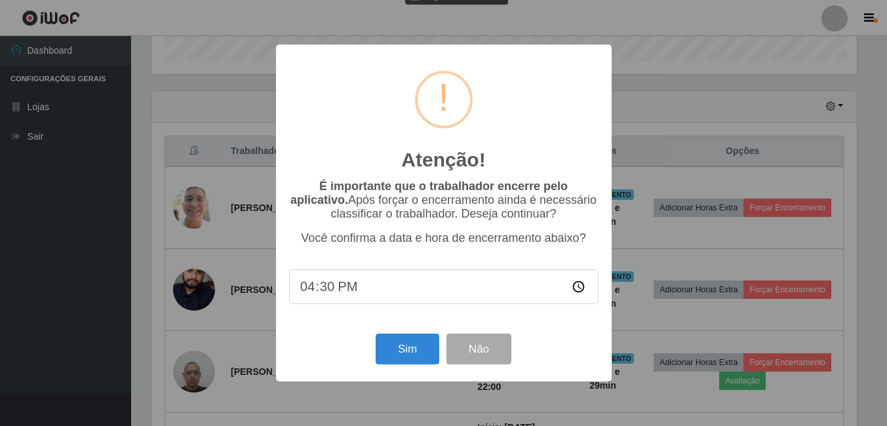
scroll to position [272, 709]
click at [414, 353] on button "Sim" at bounding box center [409, 349] width 64 height 31
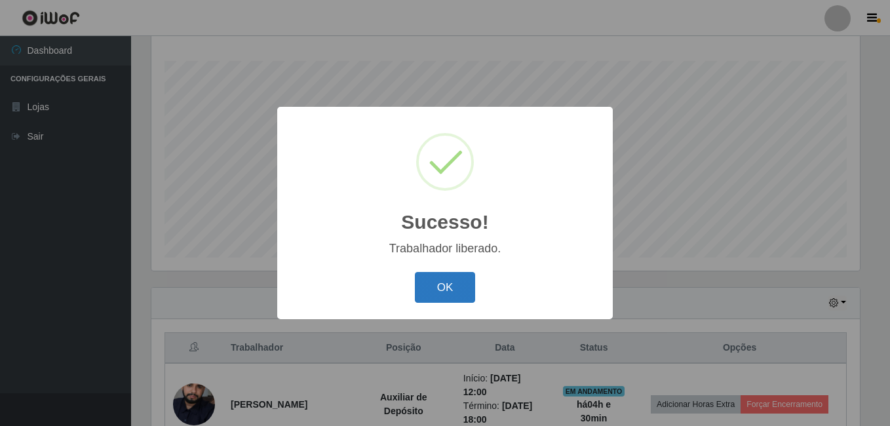
click at [448, 288] on button "OK" at bounding box center [445, 287] width 61 height 31
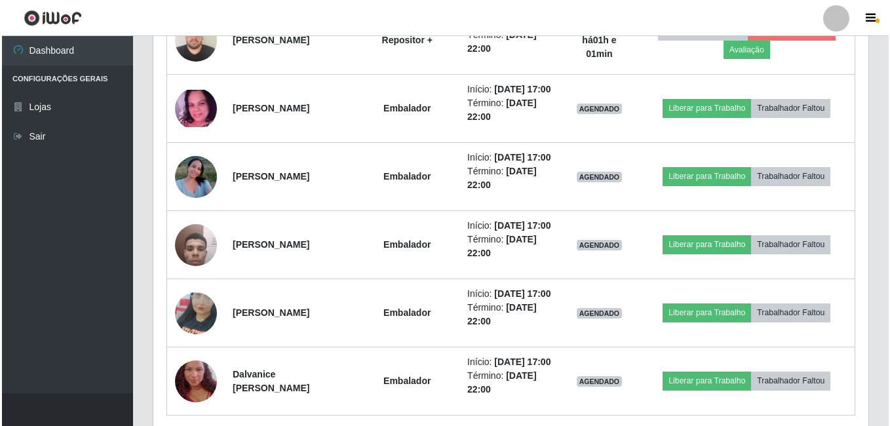
scroll to position [932, 0]
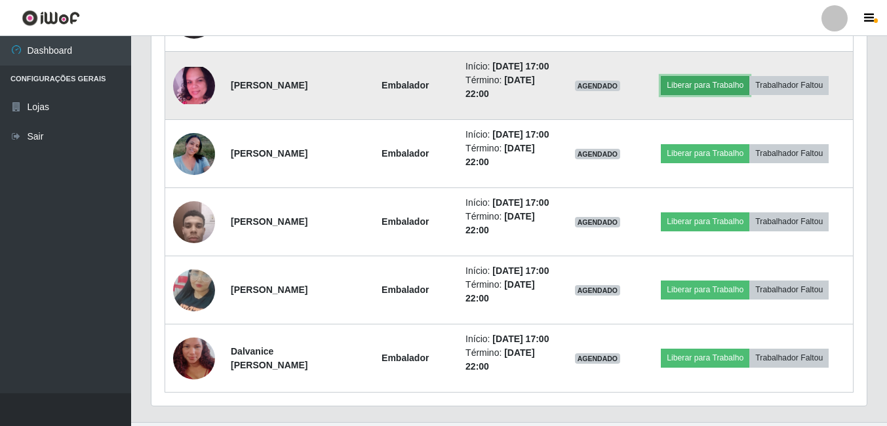
click at [691, 94] on button "Liberar para Trabalho" at bounding box center [705, 85] width 88 height 18
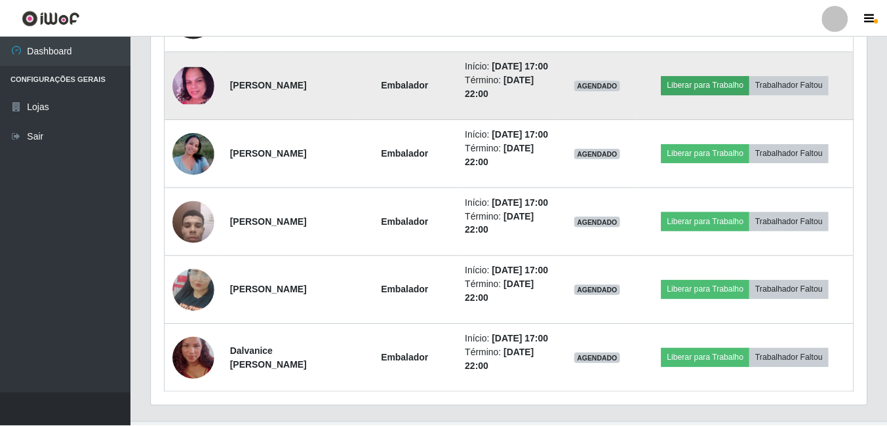
scroll to position [272, 709]
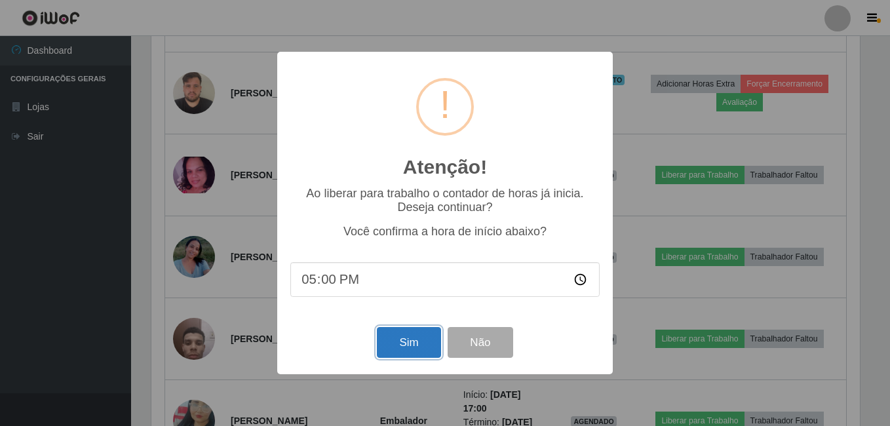
click at [406, 338] on button "Sim" at bounding box center [409, 342] width 64 height 31
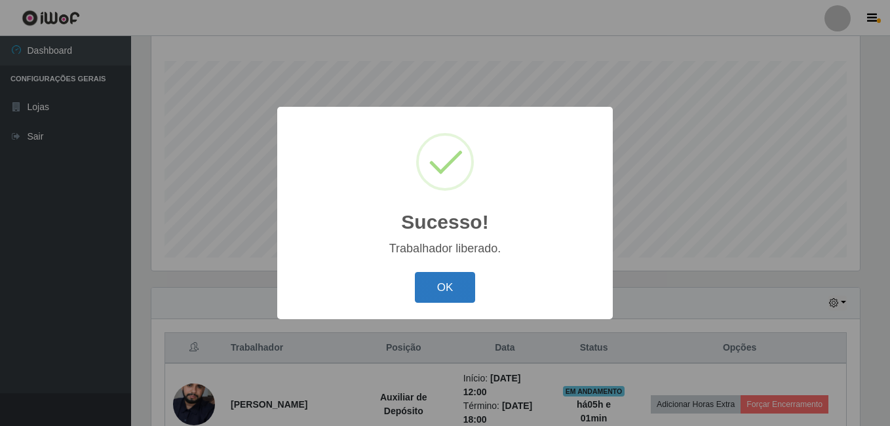
click at [433, 284] on button "OK" at bounding box center [445, 287] width 61 height 31
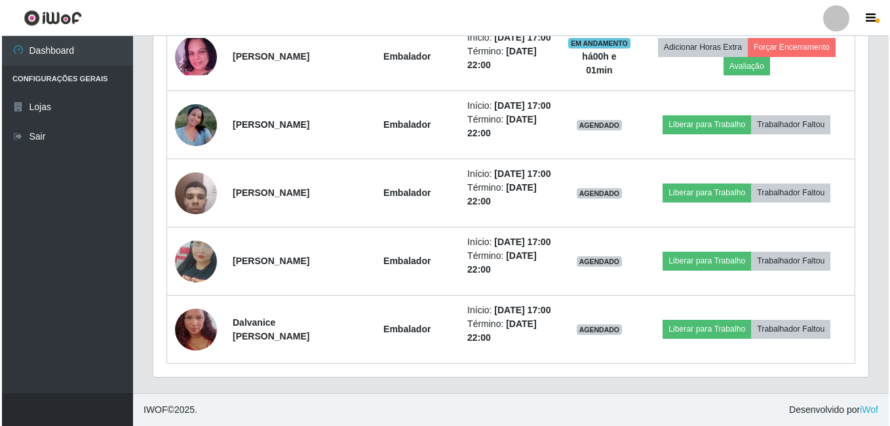
scroll to position [1063, 0]
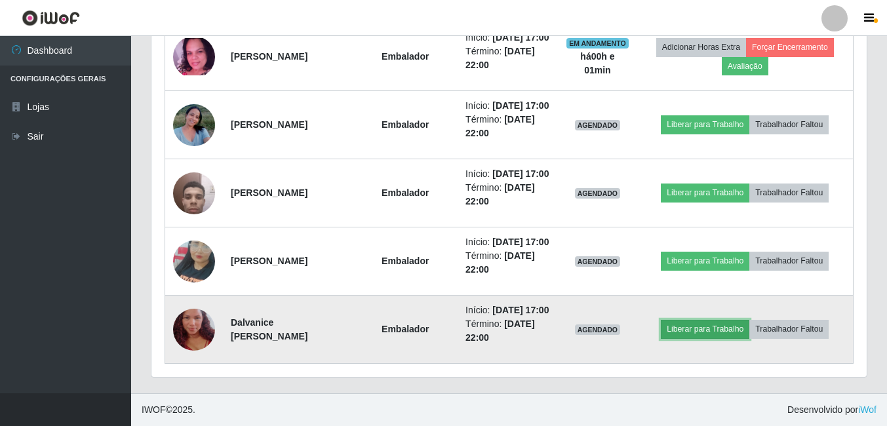
click at [714, 338] on button "Liberar para Trabalho" at bounding box center [705, 329] width 88 height 18
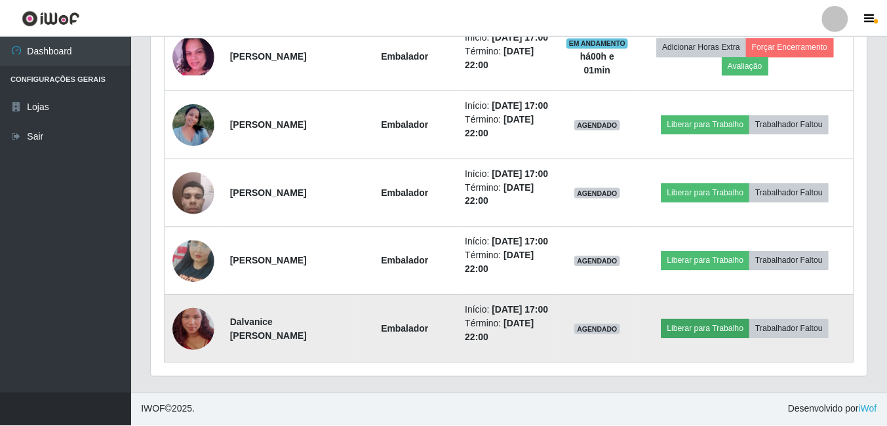
scroll to position [272, 709]
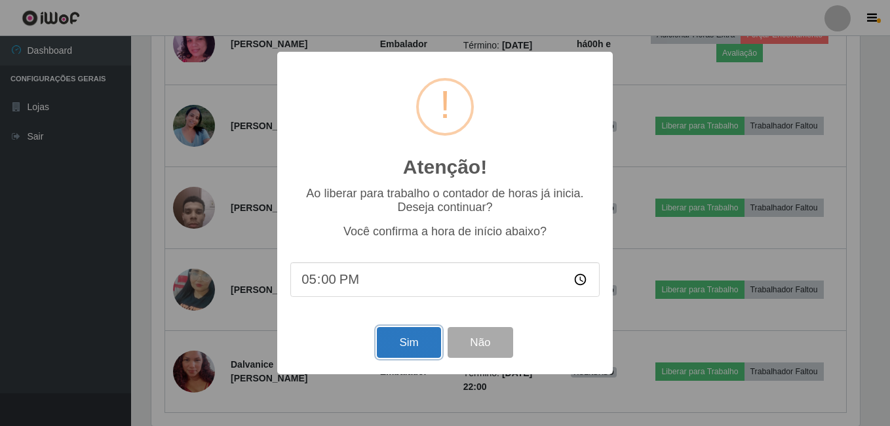
click at [416, 340] on button "Sim" at bounding box center [409, 342] width 64 height 31
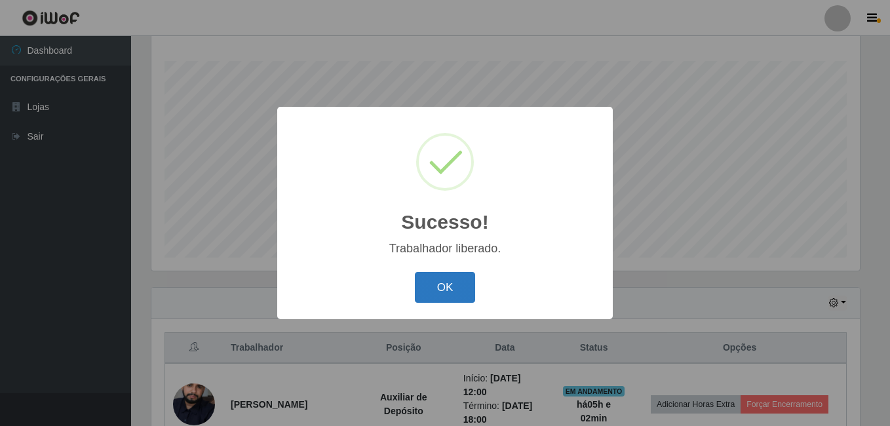
click at [457, 288] on button "OK" at bounding box center [445, 287] width 61 height 31
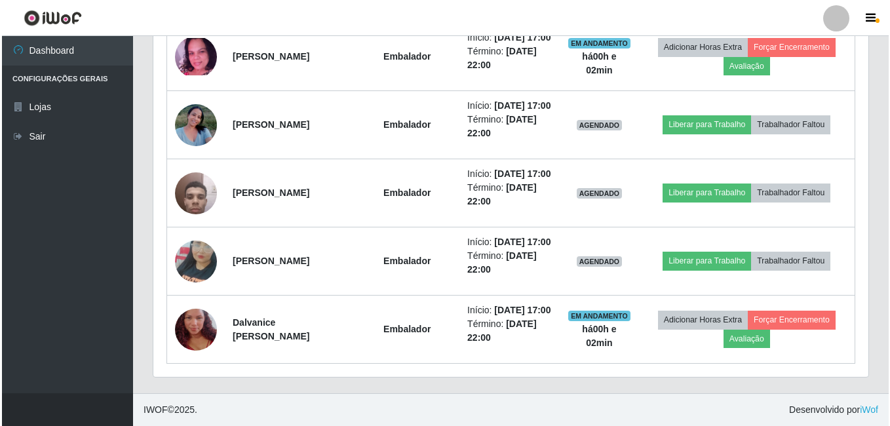
scroll to position [1063, 0]
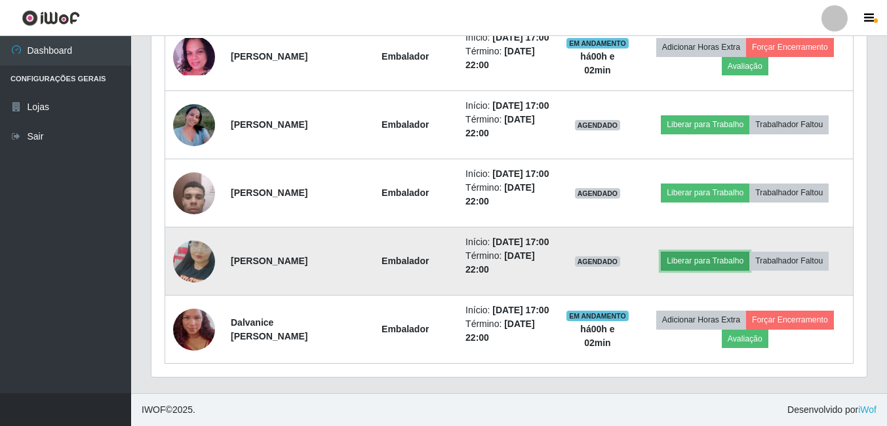
click at [697, 270] on button "Liberar para Trabalho" at bounding box center [705, 261] width 88 height 18
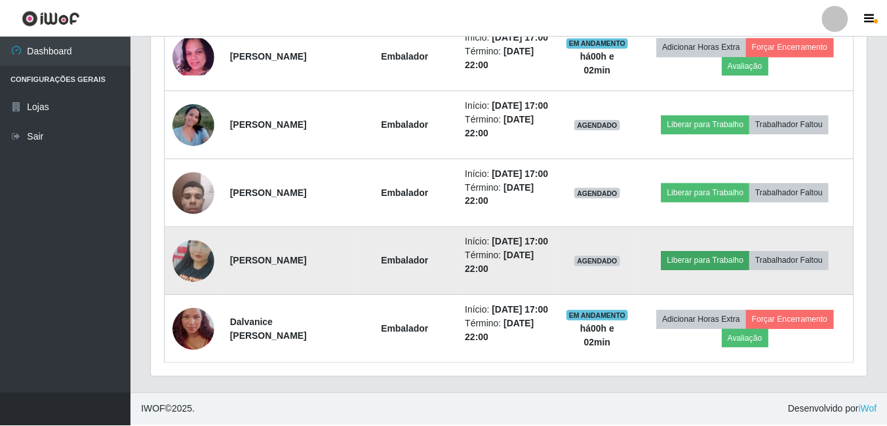
scroll to position [272, 709]
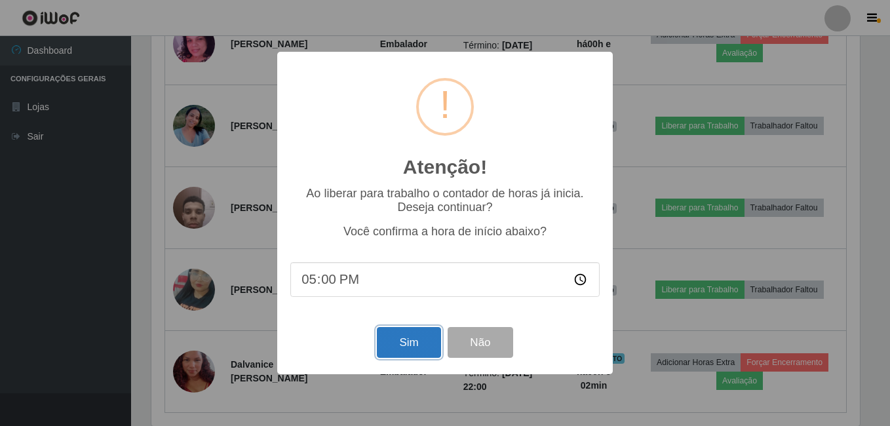
click at [411, 344] on button "Sim" at bounding box center [409, 342] width 64 height 31
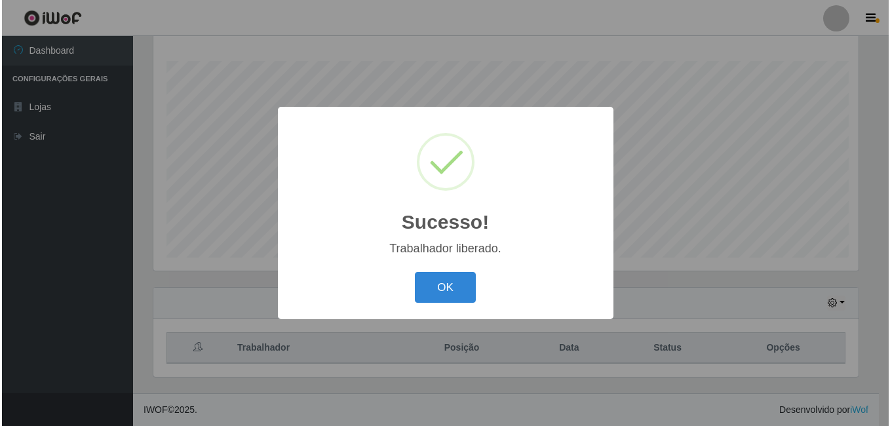
scroll to position [655226, 654789]
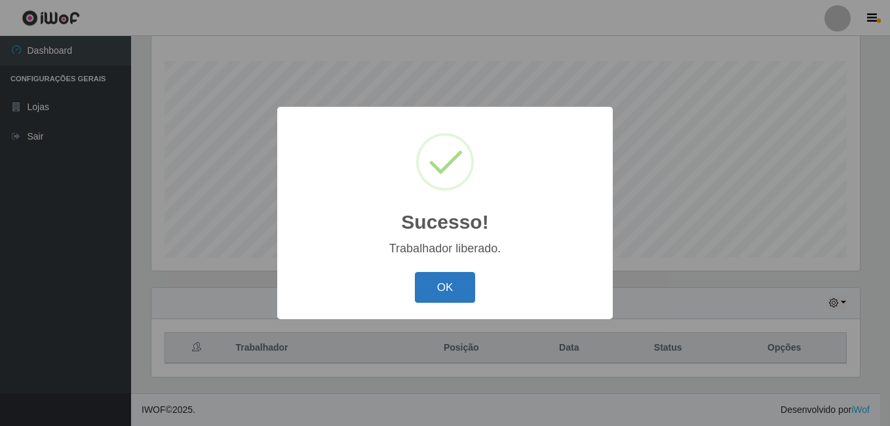
click at [456, 291] on button "OK" at bounding box center [445, 287] width 61 height 31
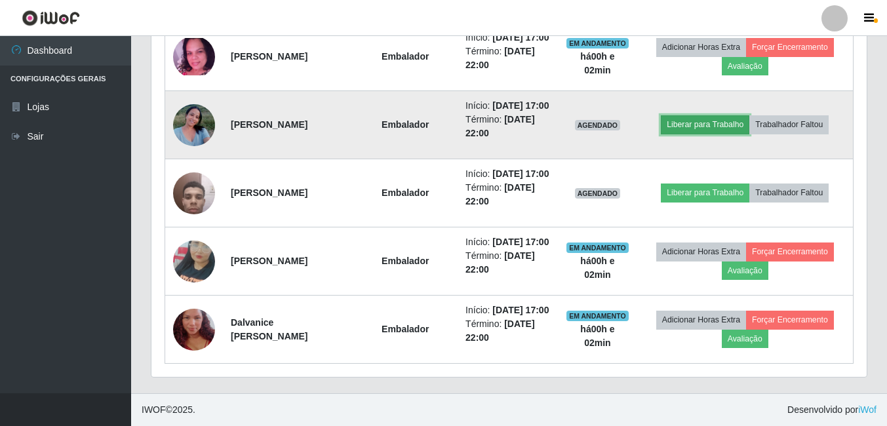
click at [695, 121] on button "Liberar para Trabalho" at bounding box center [705, 124] width 88 height 18
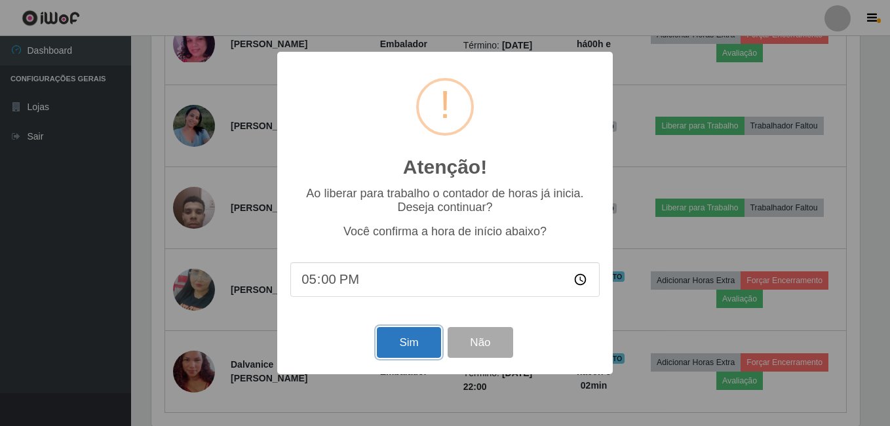
click at [406, 339] on button "Sim" at bounding box center [409, 342] width 64 height 31
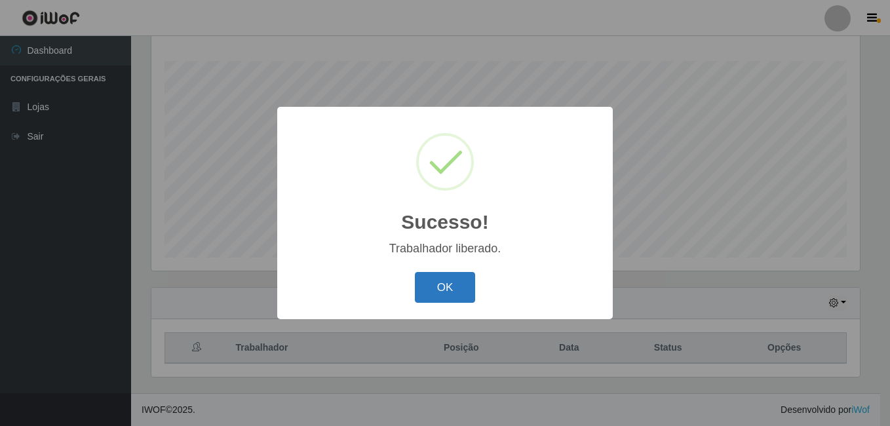
click at [444, 292] on button "OK" at bounding box center [445, 287] width 61 height 31
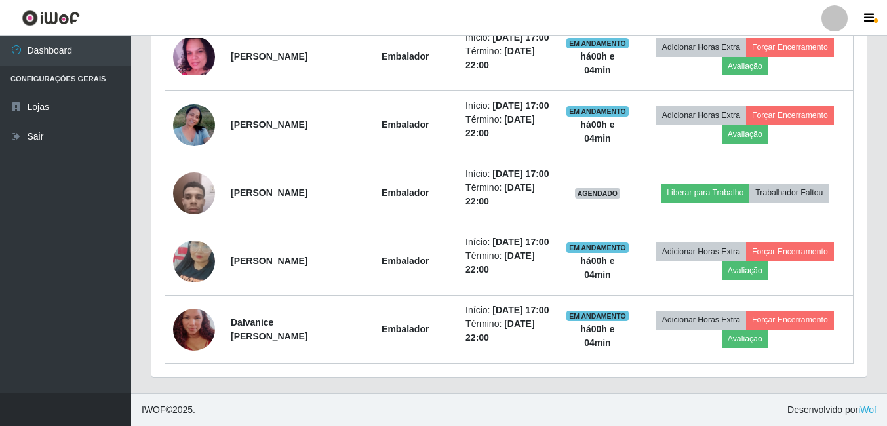
scroll to position [1063, 0]
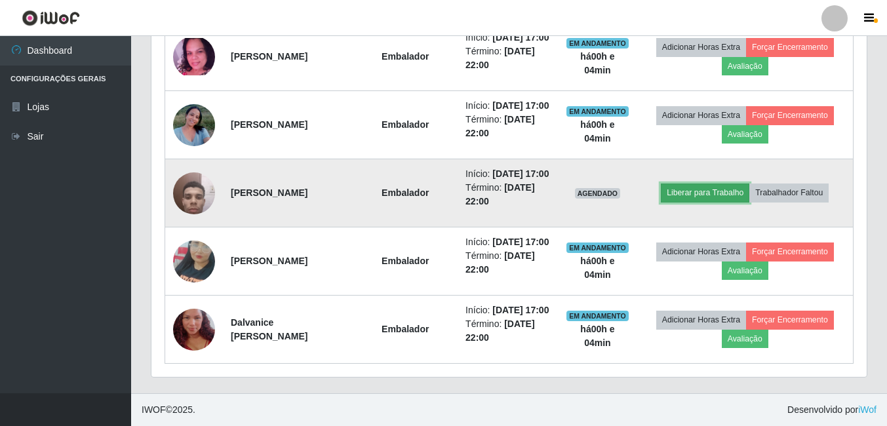
click at [694, 202] on button "Liberar para Trabalho" at bounding box center [705, 193] width 88 height 18
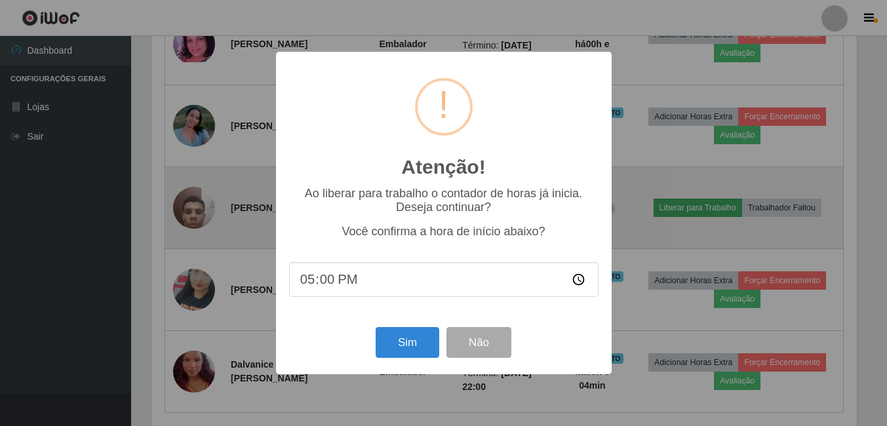
scroll to position [272, 709]
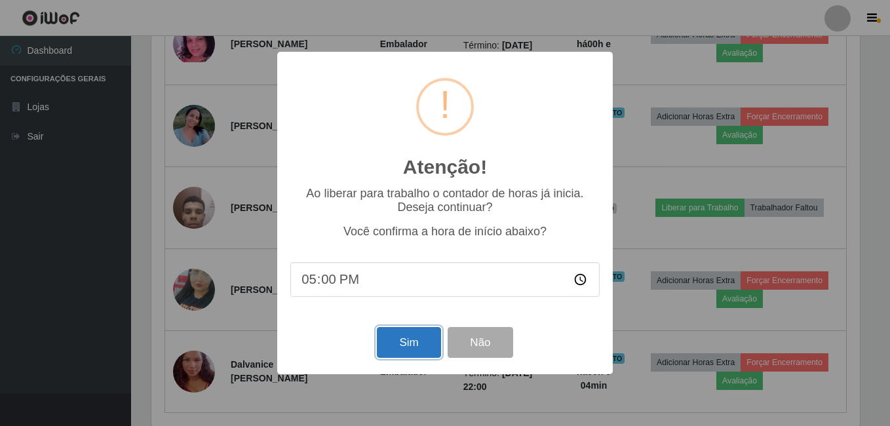
click at [403, 344] on button "Sim" at bounding box center [409, 342] width 64 height 31
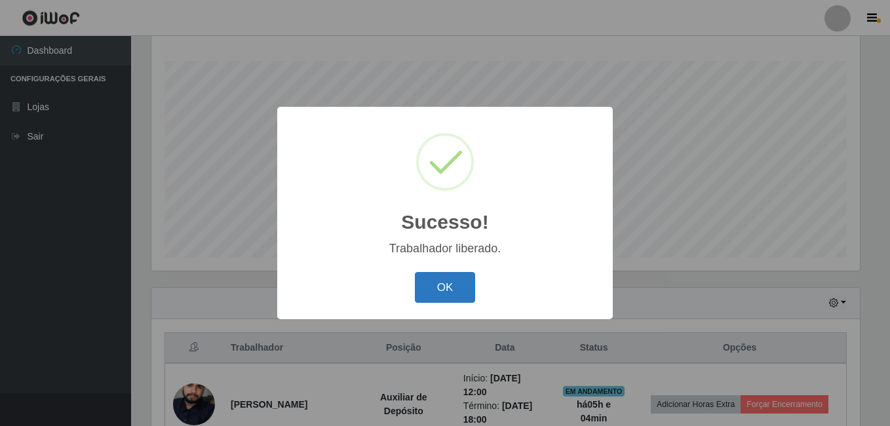
click at [440, 288] on button "OK" at bounding box center [445, 287] width 61 height 31
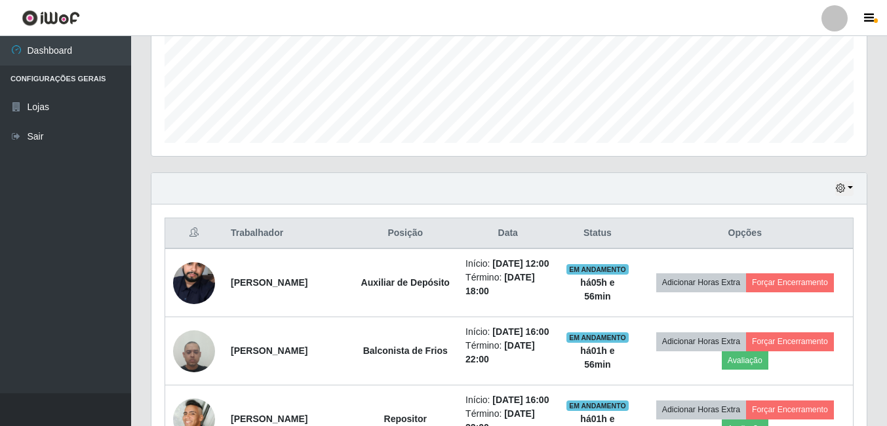
scroll to position [391, 0]
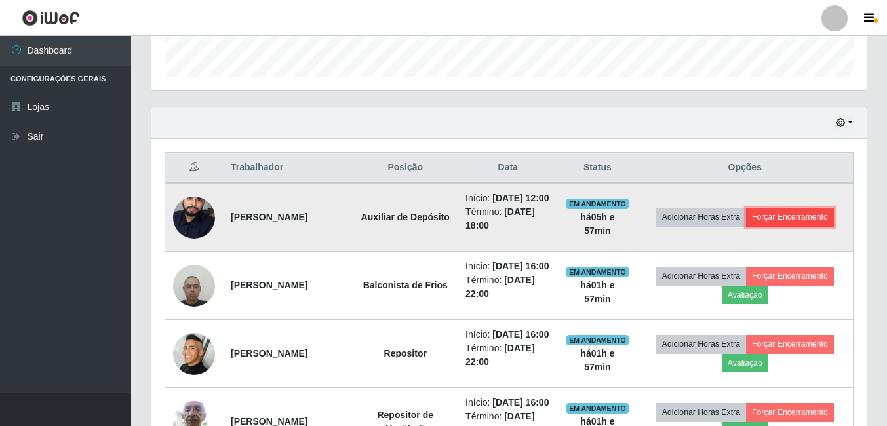
click at [799, 225] on button "Forçar Encerramento" at bounding box center [790, 217] width 88 height 18
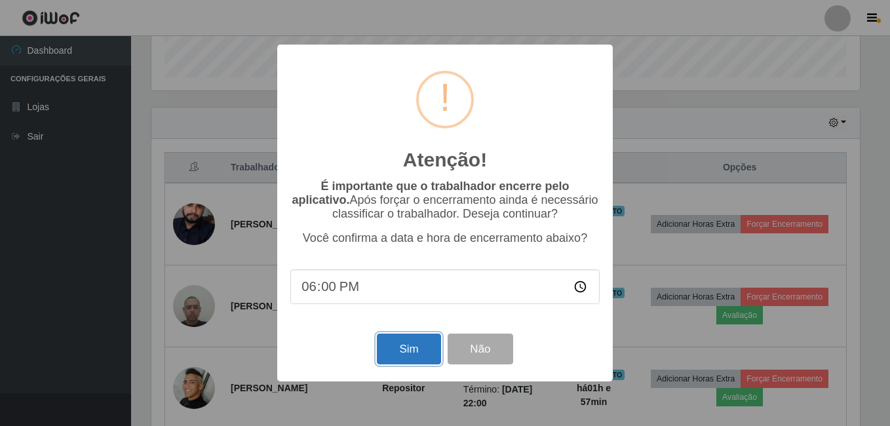
click at [419, 361] on button "Sim" at bounding box center [409, 349] width 64 height 31
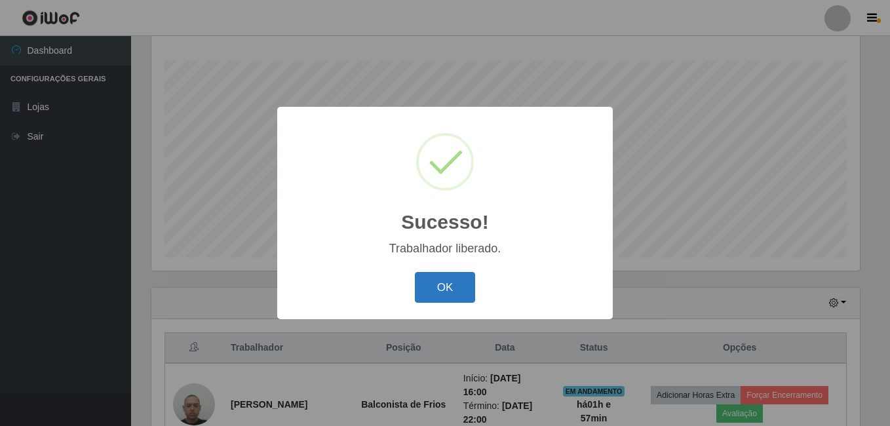
click at [452, 282] on button "OK" at bounding box center [445, 287] width 61 height 31
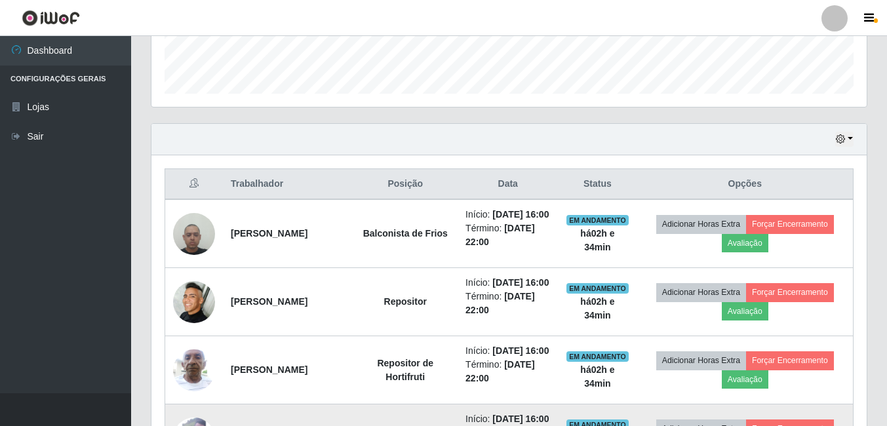
scroll to position [309, 0]
